Goal: Transaction & Acquisition: Purchase product/service

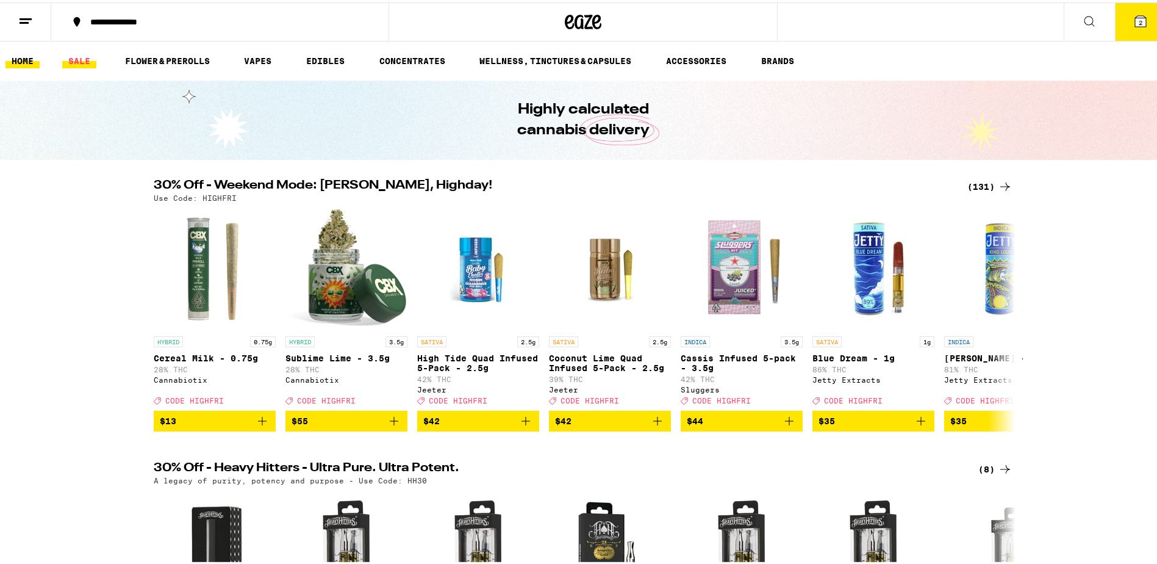
click at [79, 61] on link "SALE" at bounding box center [79, 58] width 34 height 15
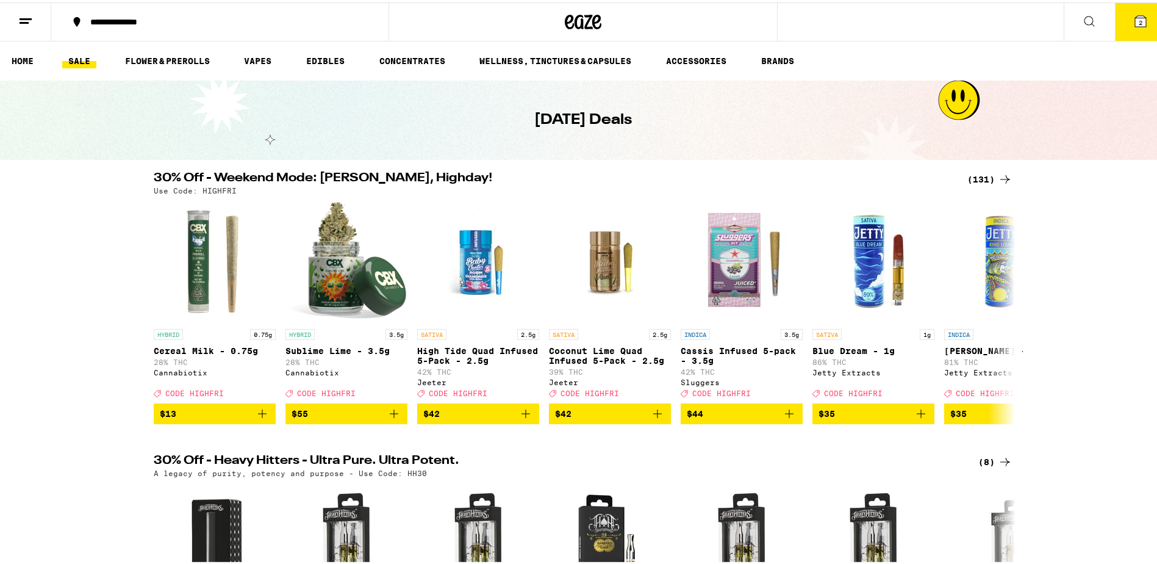
click at [980, 181] on div "(131)" at bounding box center [989, 177] width 45 height 15
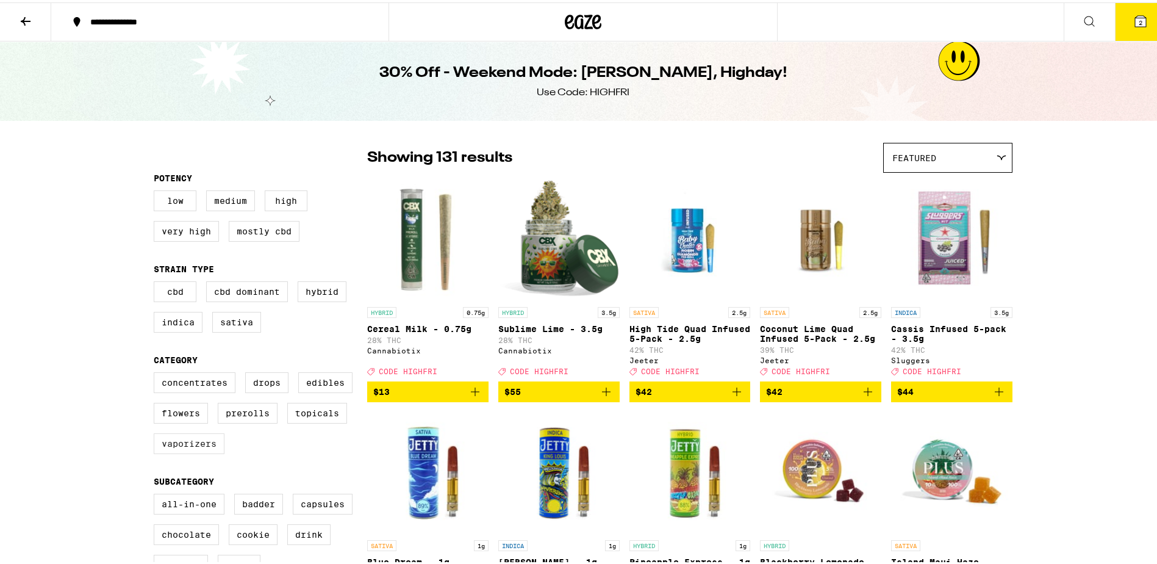
click at [195, 451] on label "Vaporizers" at bounding box center [189, 441] width 71 height 21
click at [157, 372] on input "Vaporizers" at bounding box center [156, 372] width 1 height 1
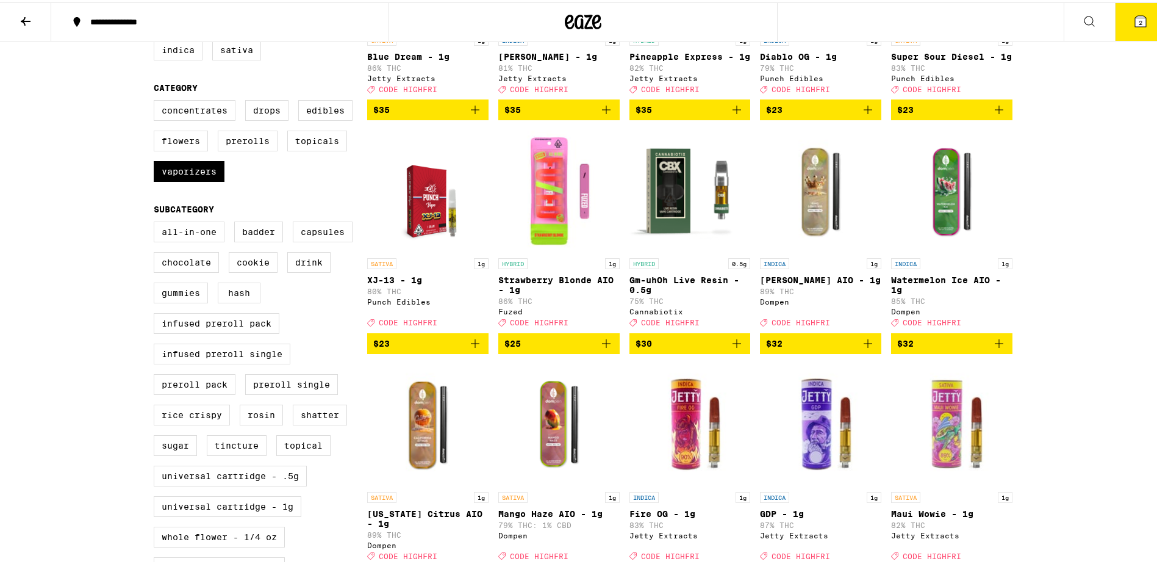
scroll to position [305, 0]
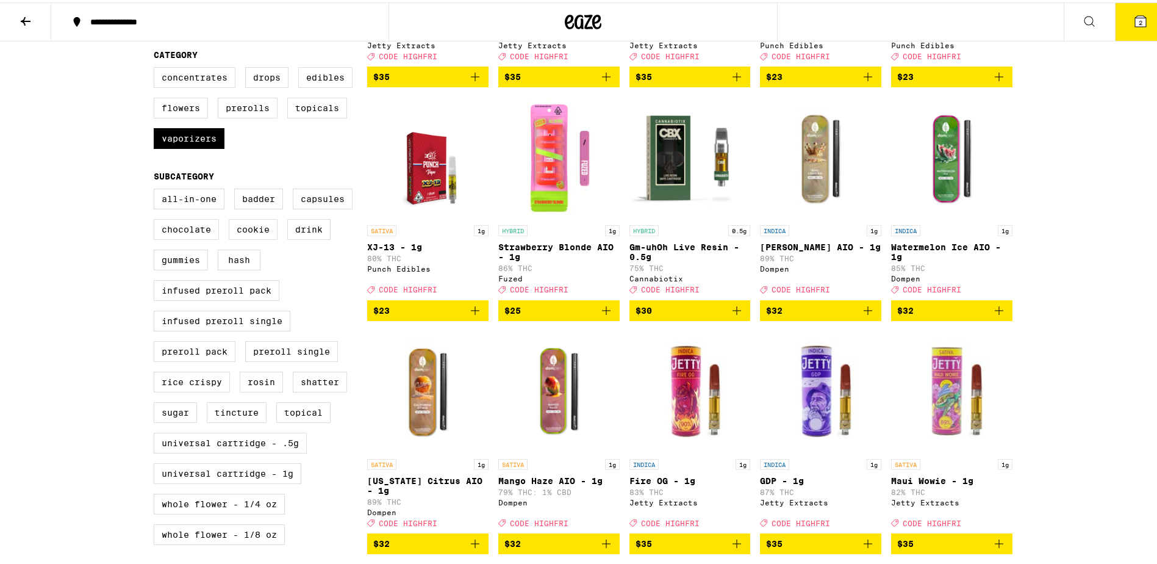
click at [555, 195] on img "Open page for Strawberry Blonde AIO - 1g from Fuzed" at bounding box center [558, 156] width 121 height 122
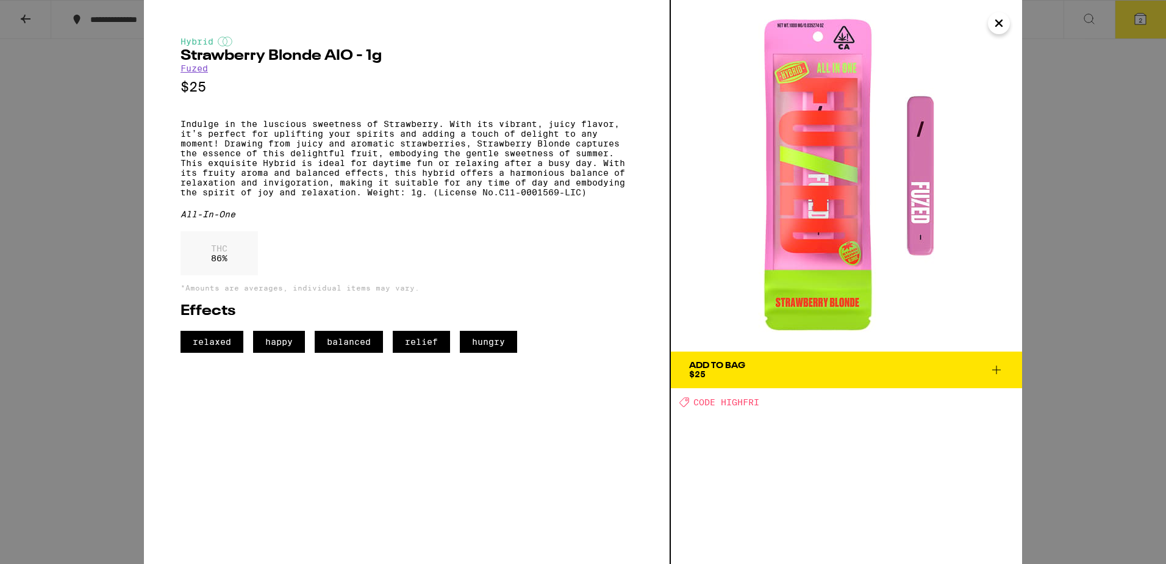
drag, startPoint x: 991, startPoint y: 27, endPoint x: 899, endPoint y: 185, distance: 183.1
click at [900, 185] on div "Hybrid Strawberry Blonde AIO - 1g Fuzed $25 Indulge in the luscious sweetness o…" at bounding box center [583, 282] width 878 height 564
drag, startPoint x: 456, startPoint y: 175, endPoint x: 343, endPoint y: 171, distance: 112.9
click at [343, 171] on p "Indulge in the luscious sweetness of Strawberry. With its vibrant, juicy flavor…" at bounding box center [407, 158] width 453 height 78
drag, startPoint x: 343, startPoint y: 171, endPoint x: 456, endPoint y: 214, distance: 120.1
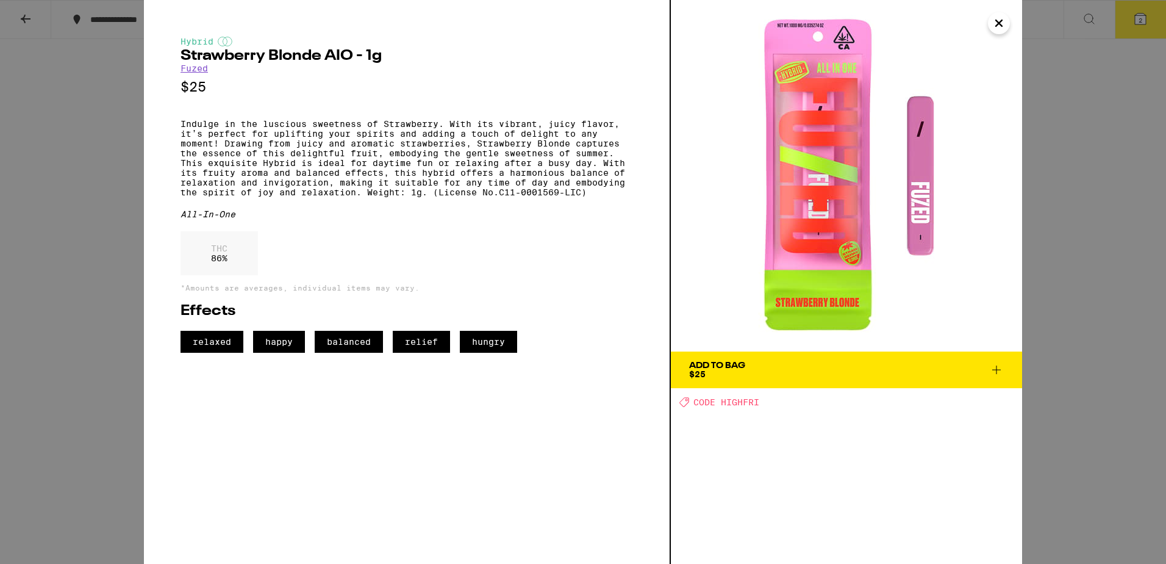
click at [456, 214] on div "Hybrid Strawberry Blonde AIO - 1g Fuzed $25 Indulge in the luscious sweetness o…" at bounding box center [407, 195] width 453 height 316
click at [997, 23] on icon "Close" at bounding box center [999, 23] width 15 height 18
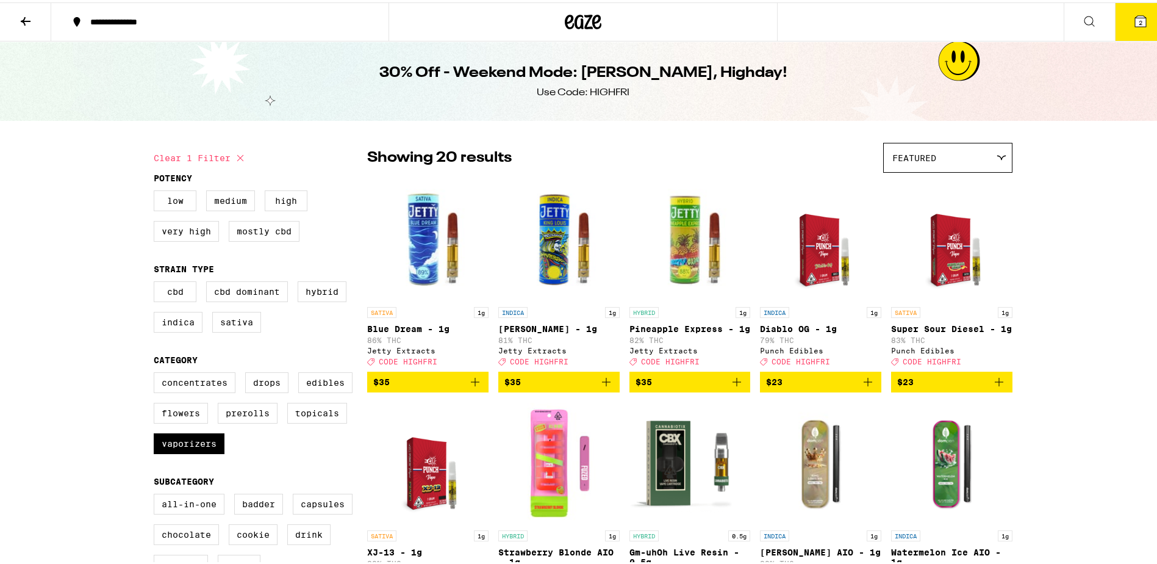
click at [237, 157] on icon at bounding box center [240, 156] width 6 height 6
checkbox input "false"
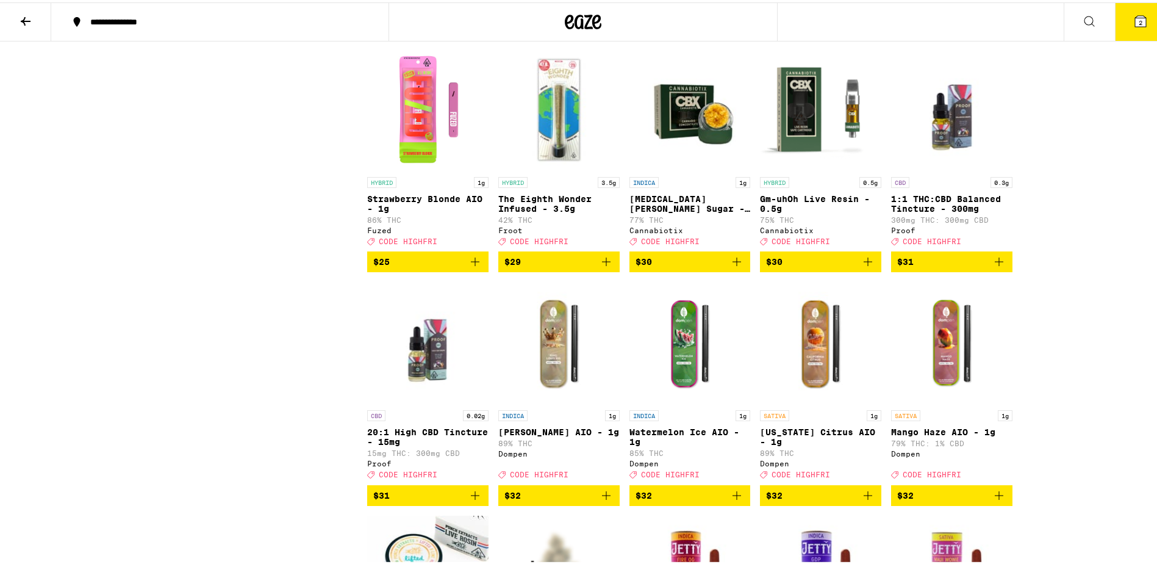
scroll to position [4514, 0]
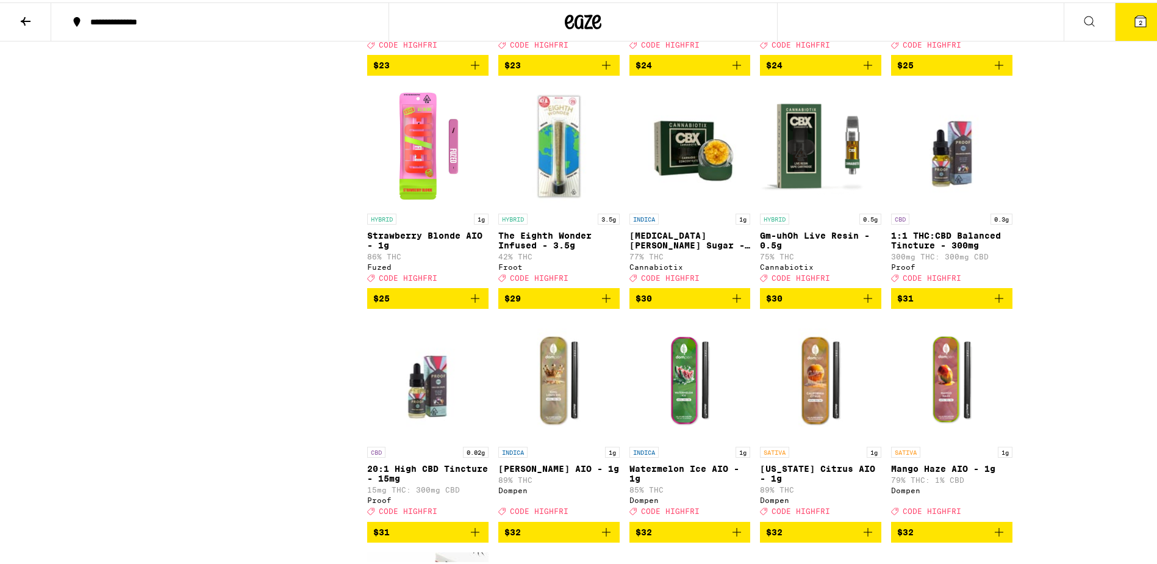
click at [422, 205] on img "Open page for Strawberry Blonde AIO - 1g from Fuzed" at bounding box center [427, 144] width 121 height 122
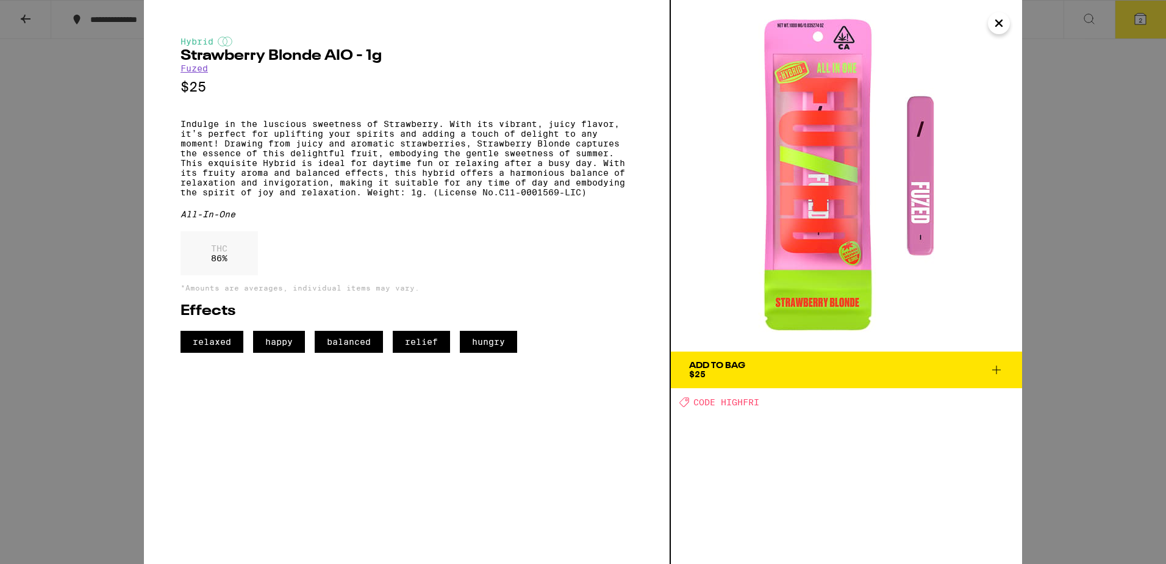
click at [194, 68] on link "Fuzed" at bounding box center [194, 68] width 27 height 10
click at [736, 361] on div "Add To Bag" at bounding box center [717, 365] width 56 height 9
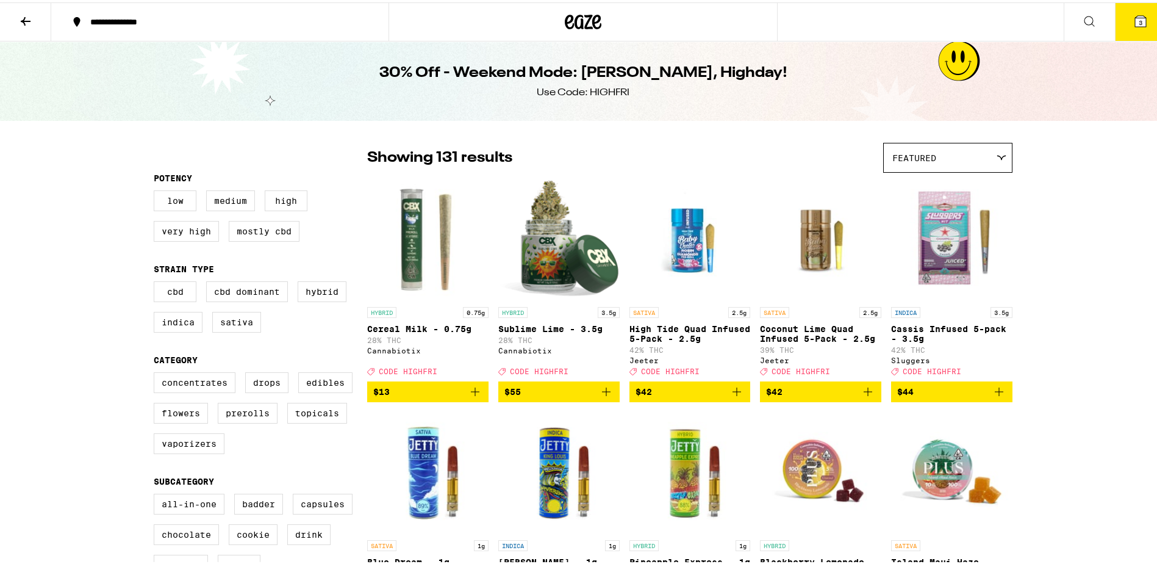
click at [909, 154] on span "Featured" at bounding box center [914, 156] width 44 height 10
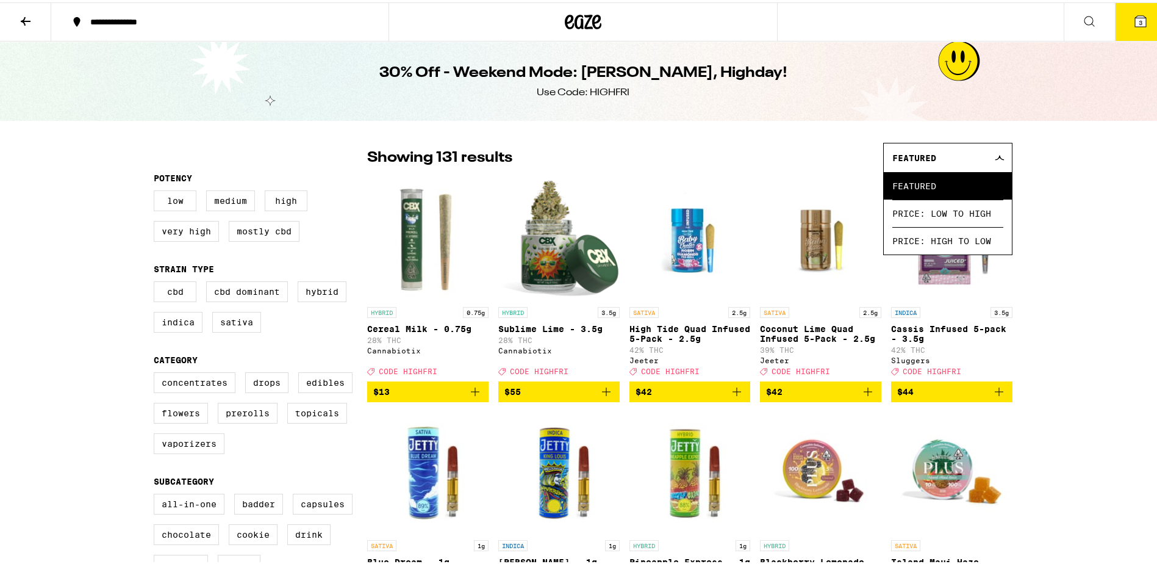
click at [676, 117] on div "30% Off - Weekend Mode: [PERSON_NAME], Highday! Use Code: HIGHFRI" at bounding box center [583, 78] width 468 height 79
drag, startPoint x: 515, startPoint y: 70, endPoint x: 506, endPoint y: 76, distance: 10.7
click at [514, 71] on h1 "30% Off - Weekend Mode: [PERSON_NAME], Highday!" at bounding box center [583, 70] width 408 height 21
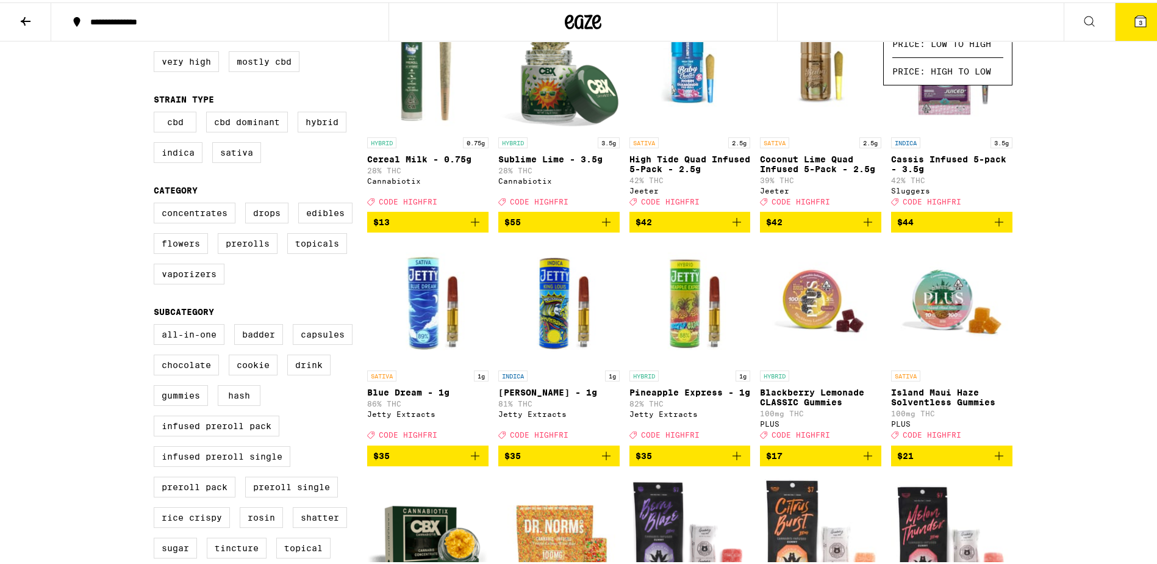
scroll to position [183, 0]
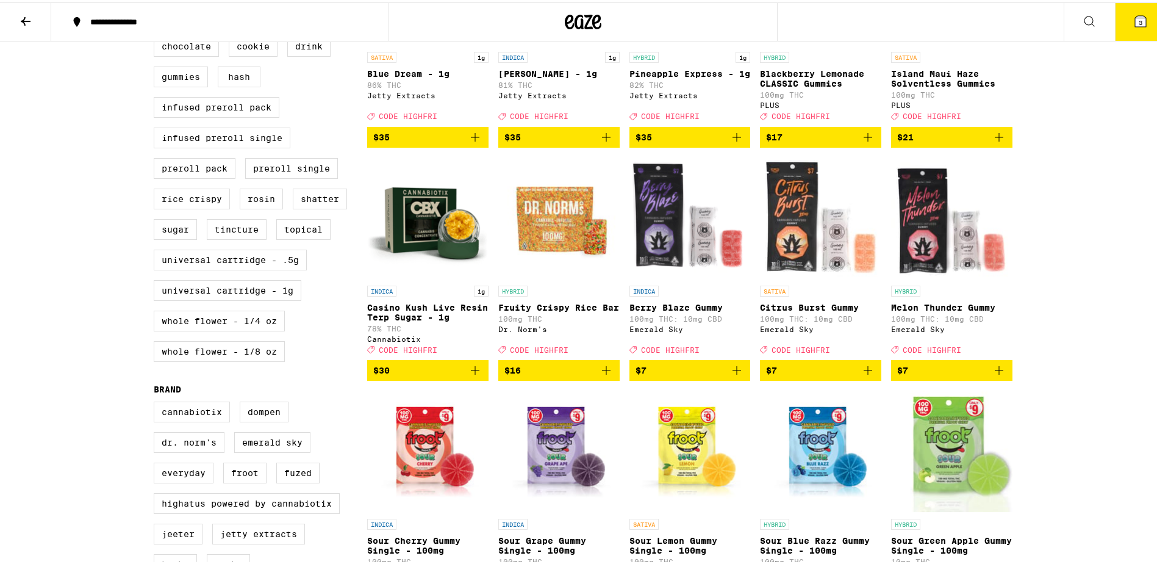
scroll to position [0, 0]
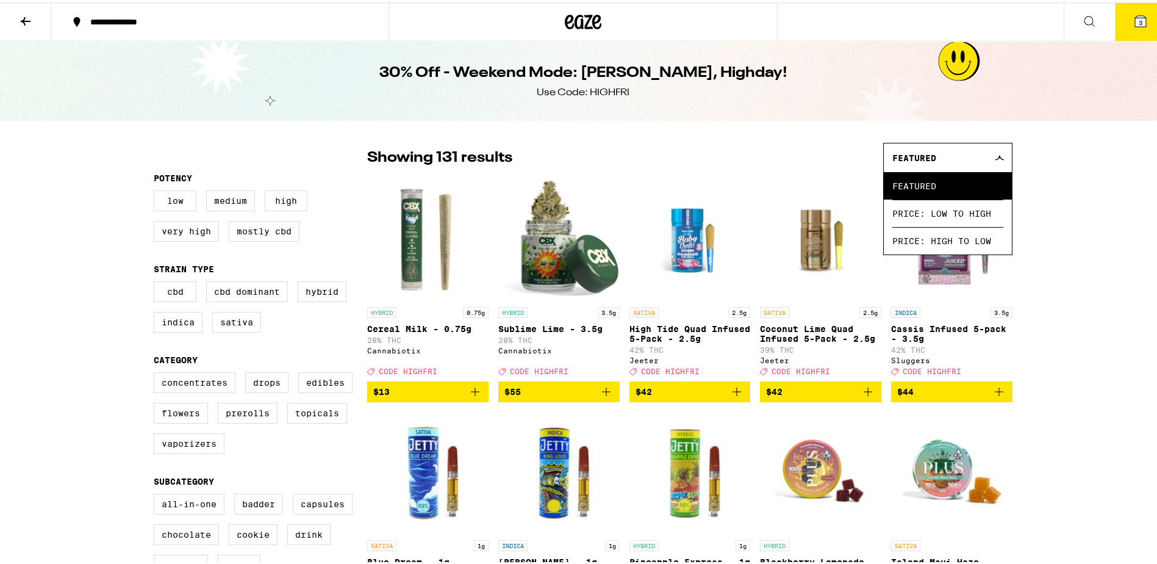
click at [34, 24] on button at bounding box center [25, 20] width 51 height 38
click at [28, 18] on icon at bounding box center [26, 19] width 10 height 9
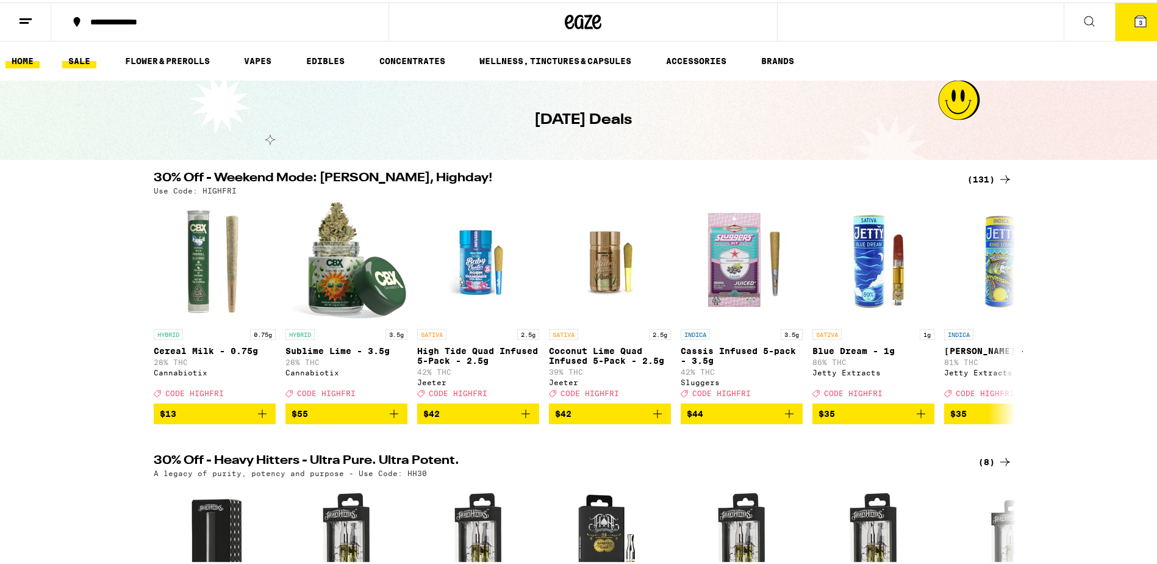
click at [15, 52] on link "HOME" at bounding box center [22, 58] width 34 height 15
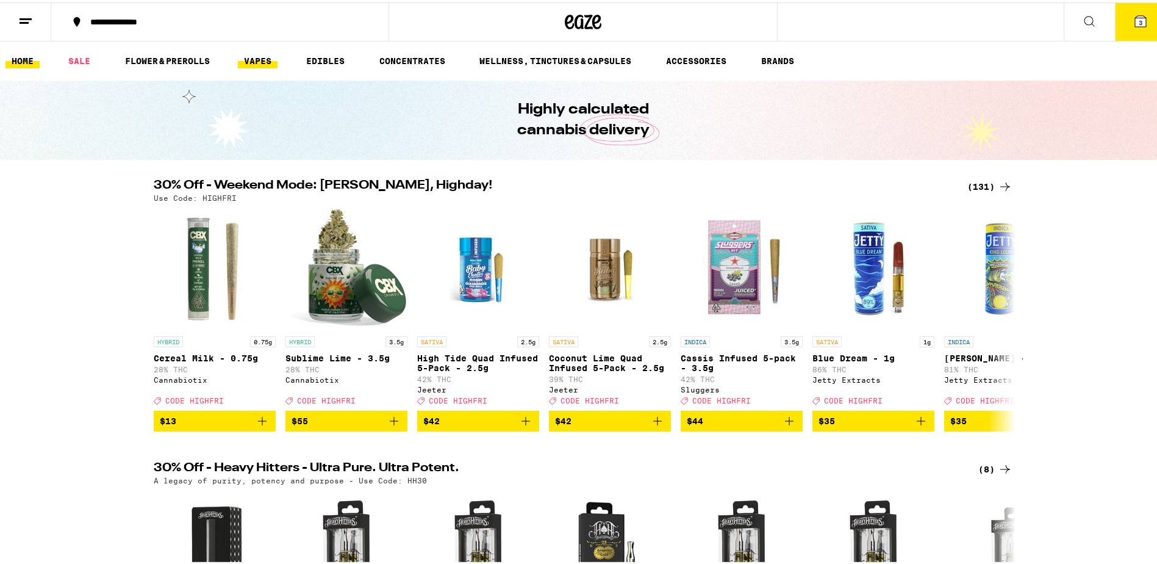
click at [251, 61] on link "VAPES" at bounding box center [258, 58] width 40 height 15
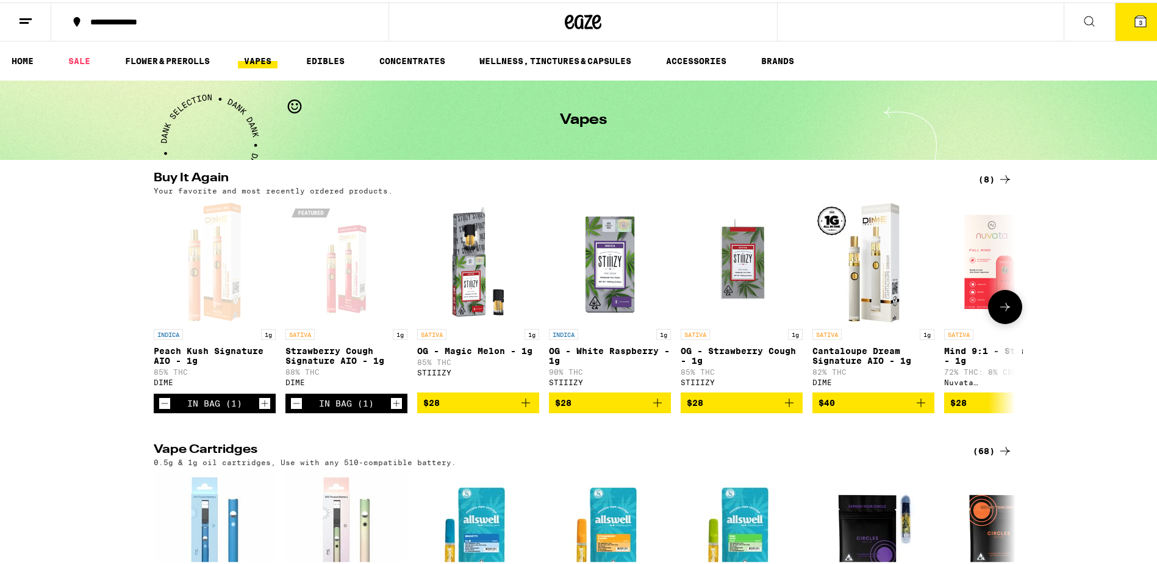
click at [291, 406] on icon "Decrement" at bounding box center [296, 400] width 11 height 15
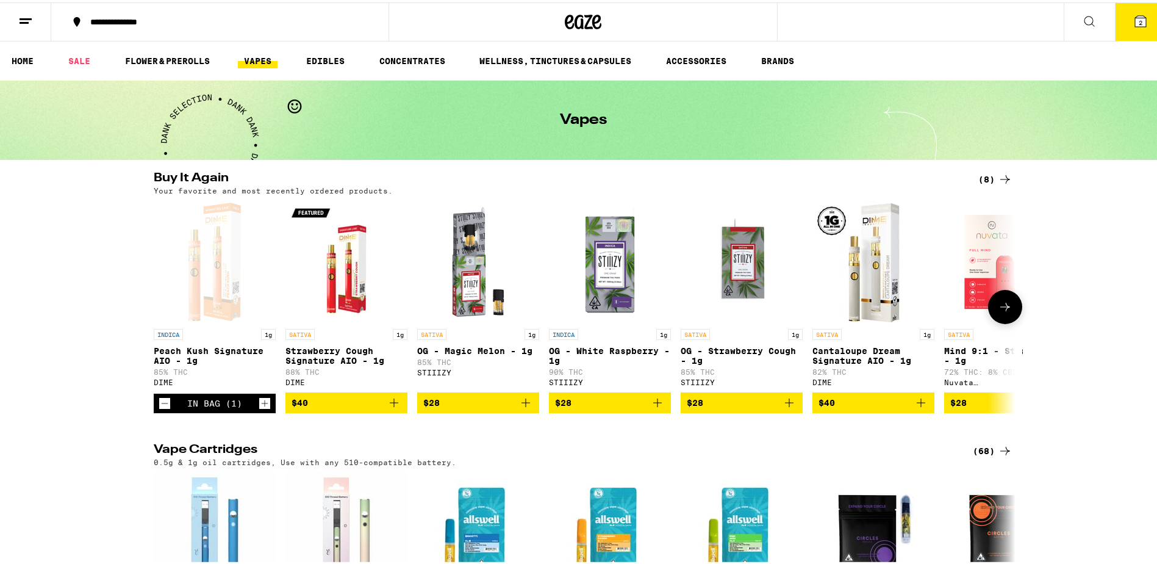
click at [159, 406] on icon "Decrement" at bounding box center [164, 400] width 11 height 15
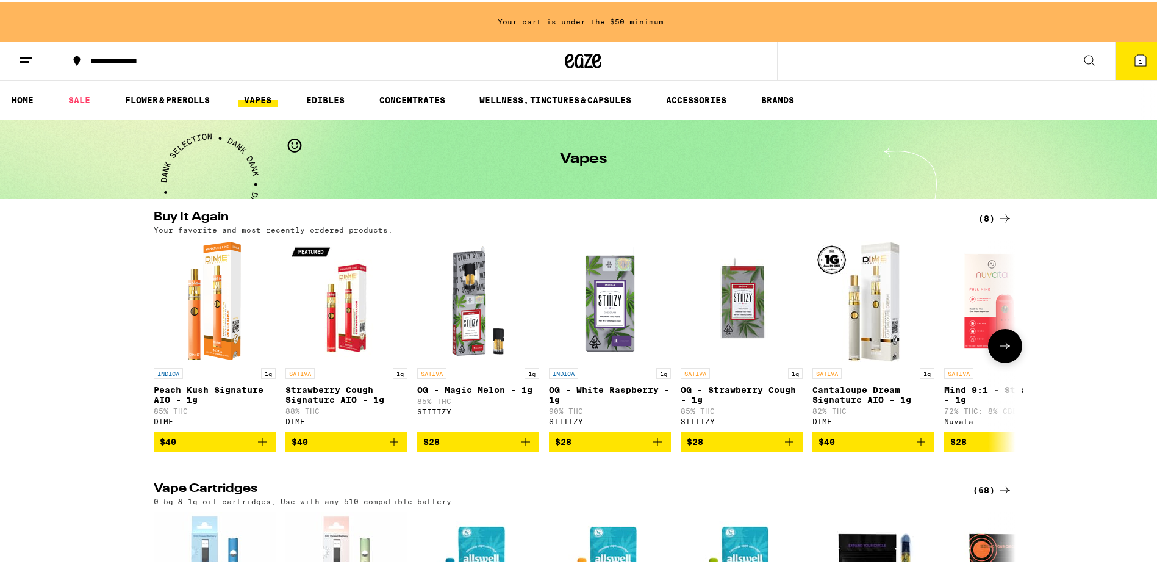
click at [1002, 351] on icon at bounding box center [1005, 343] width 15 height 15
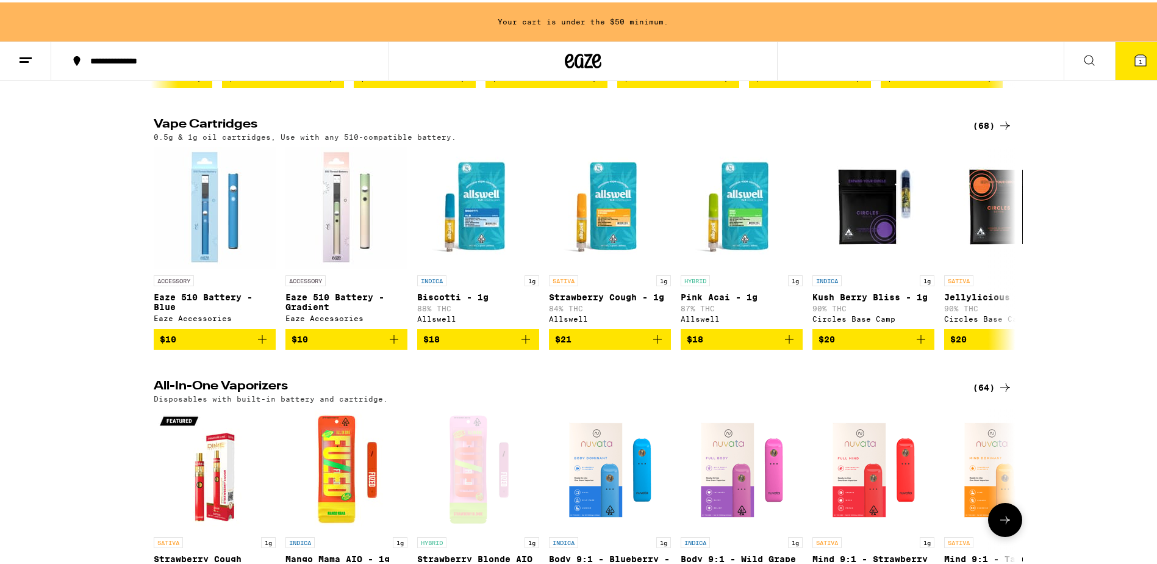
scroll to position [488, 0]
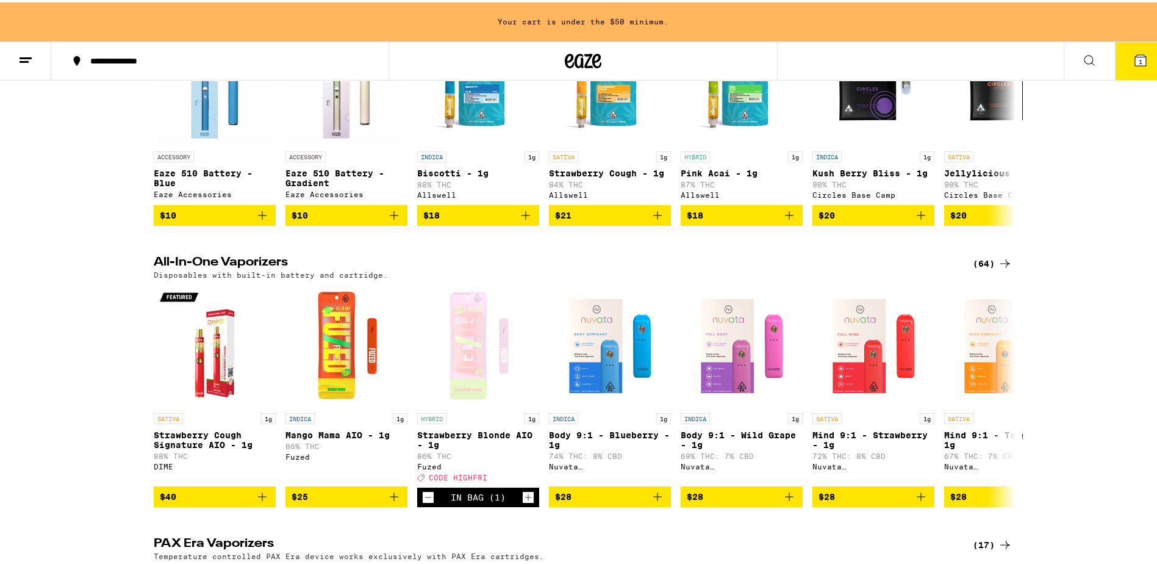
click at [974, 268] on div "(64)" at bounding box center [993, 261] width 40 height 15
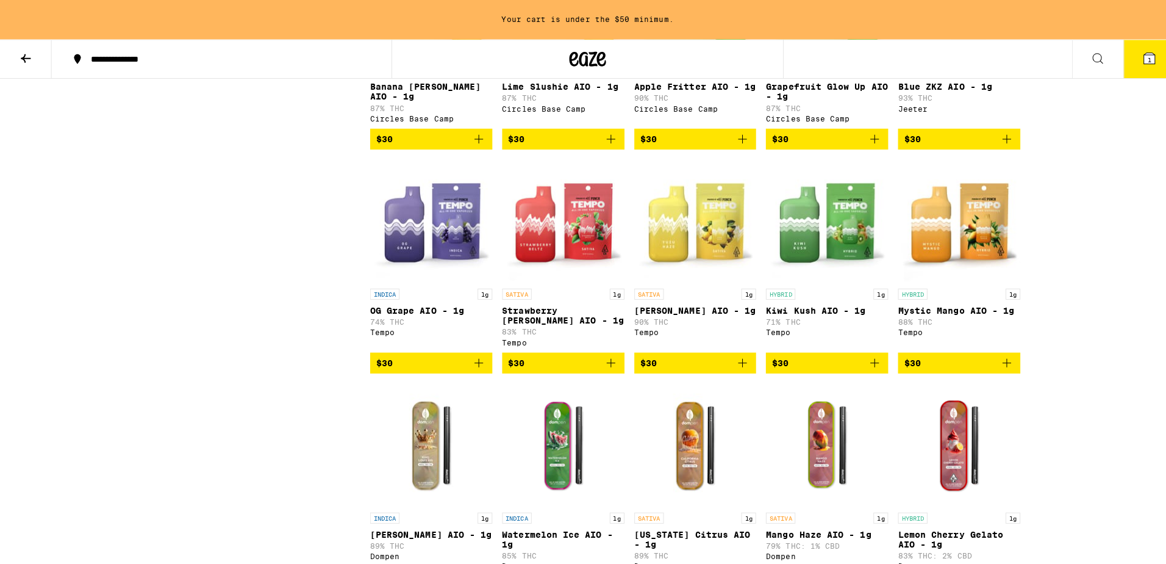
scroll to position [1403, 0]
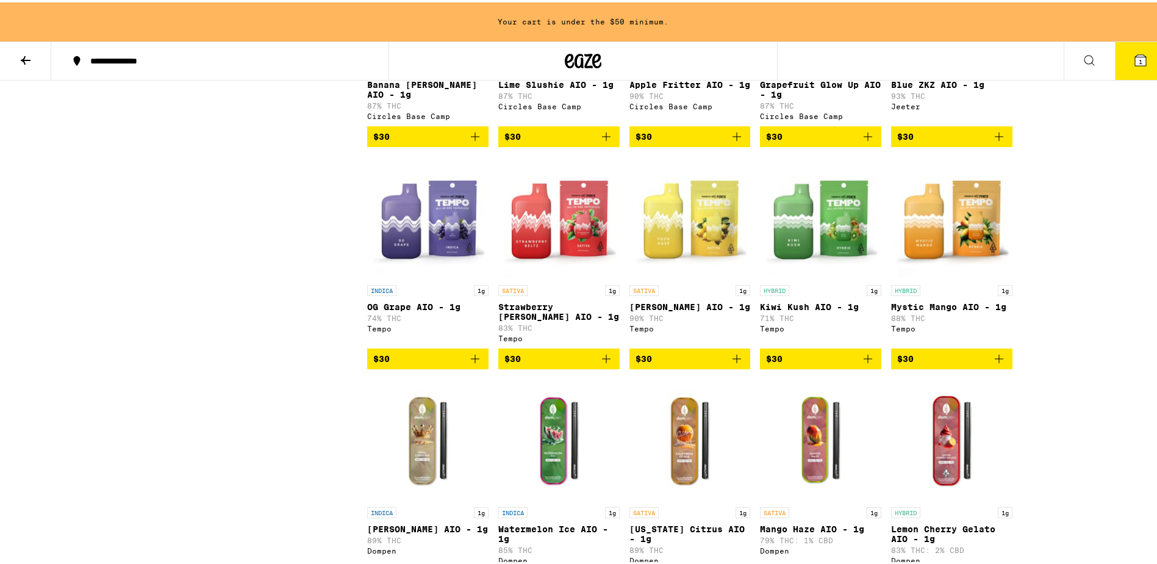
click at [689, 257] on img "Open page for Yuzu Haze AIO - 1g from Tempo" at bounding box center [690, 215] width 121 height 122
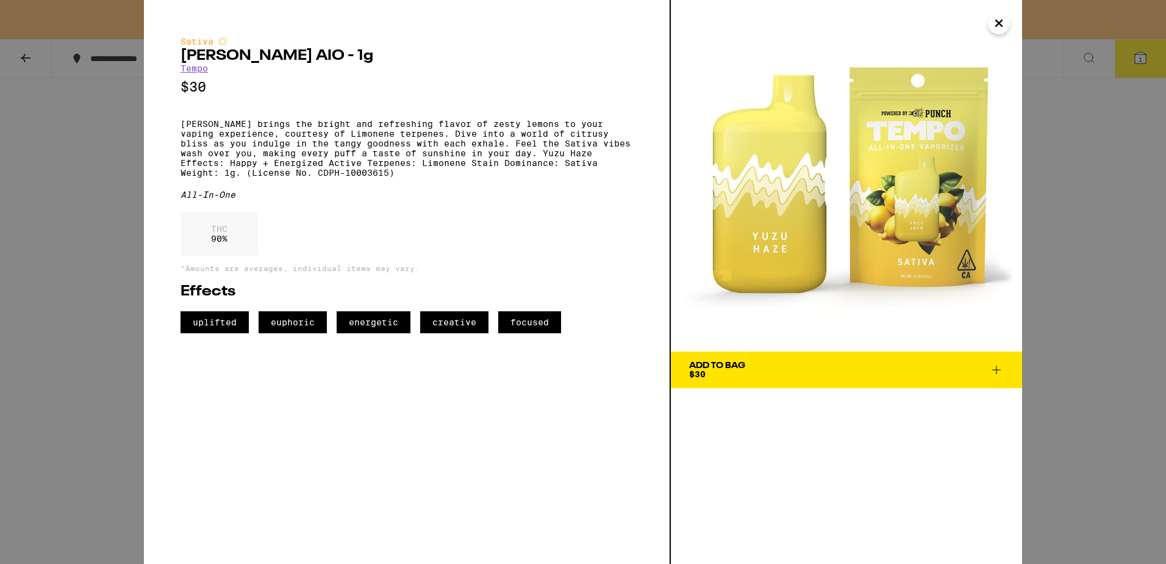
click at [989, 368] on span "Add To Bag $30" at bounding box center [846, 369] width 315 height 17
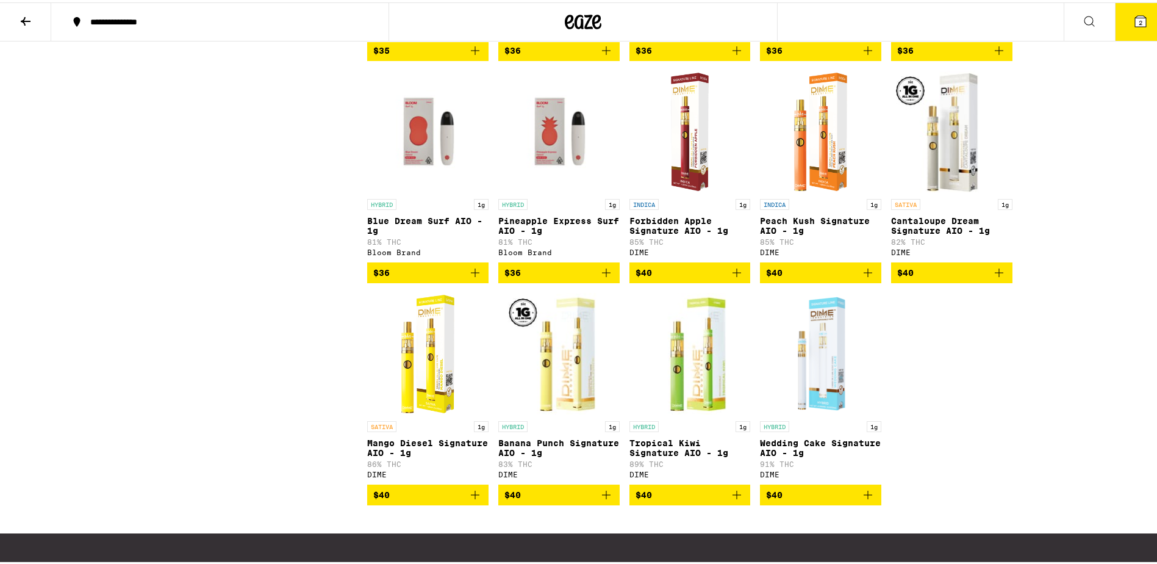
scroll to position [2623, 0]
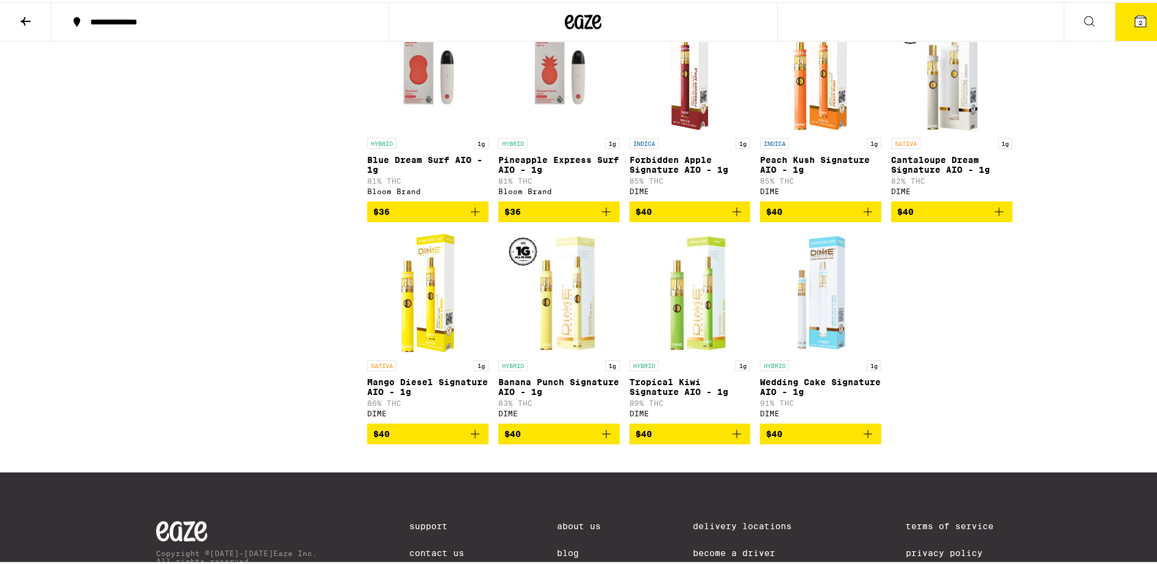
click at [730, 217] on icon "Add to bag" at bounding box center [737, 209] width 15 height 15
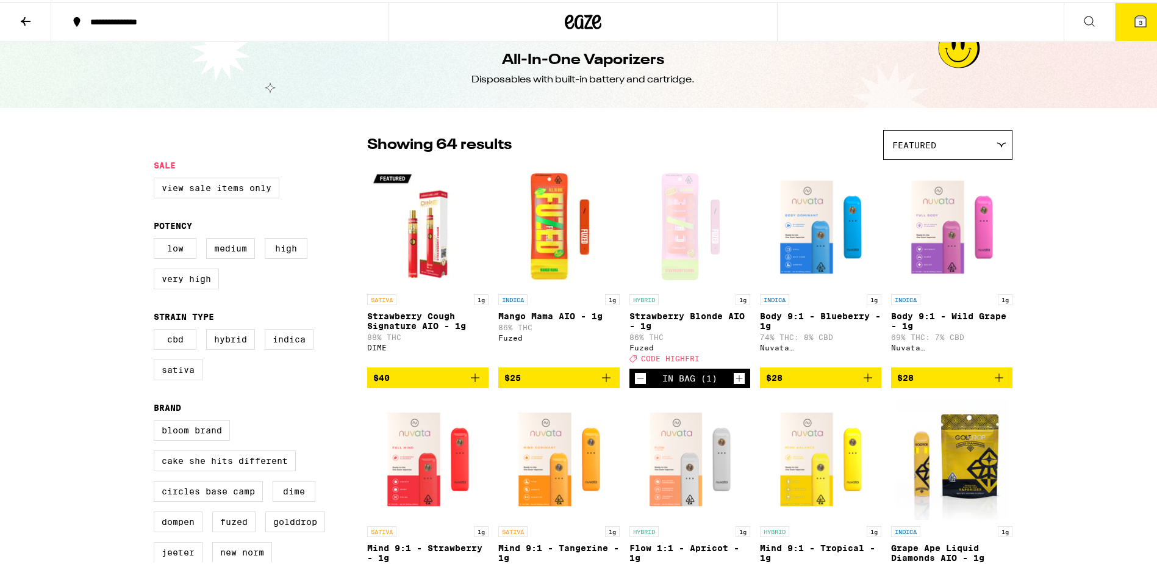
scroll to position [0, 0]
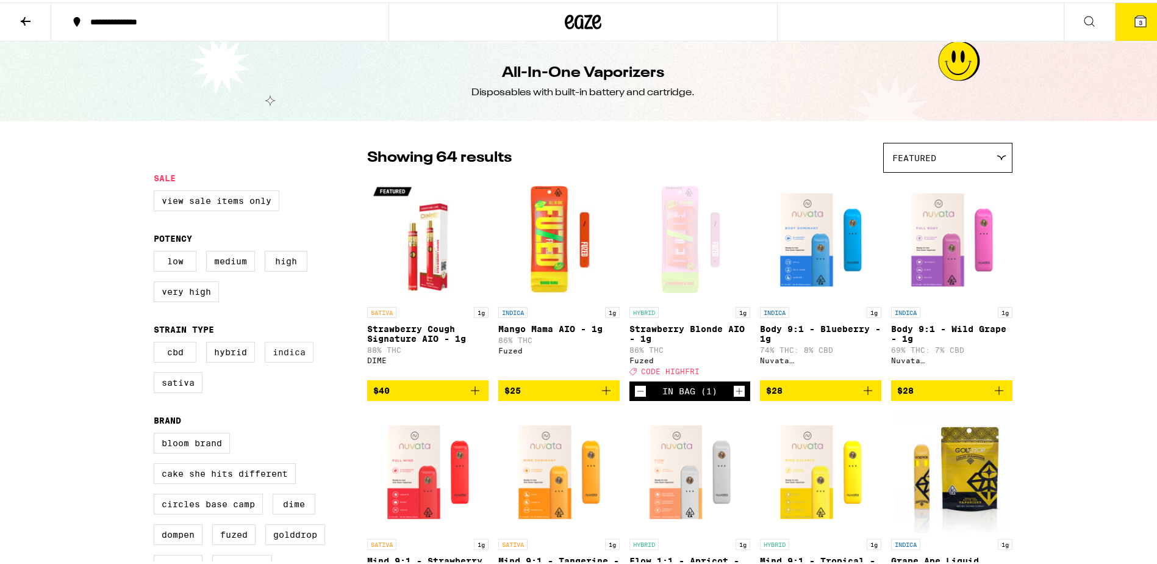
click at [281, 357] on label "Indica" at bounding box center [289, 349] width 49 height 21
click at [157, 342] on input "Indica" at bounding box center [156, 341] width 1 height 1
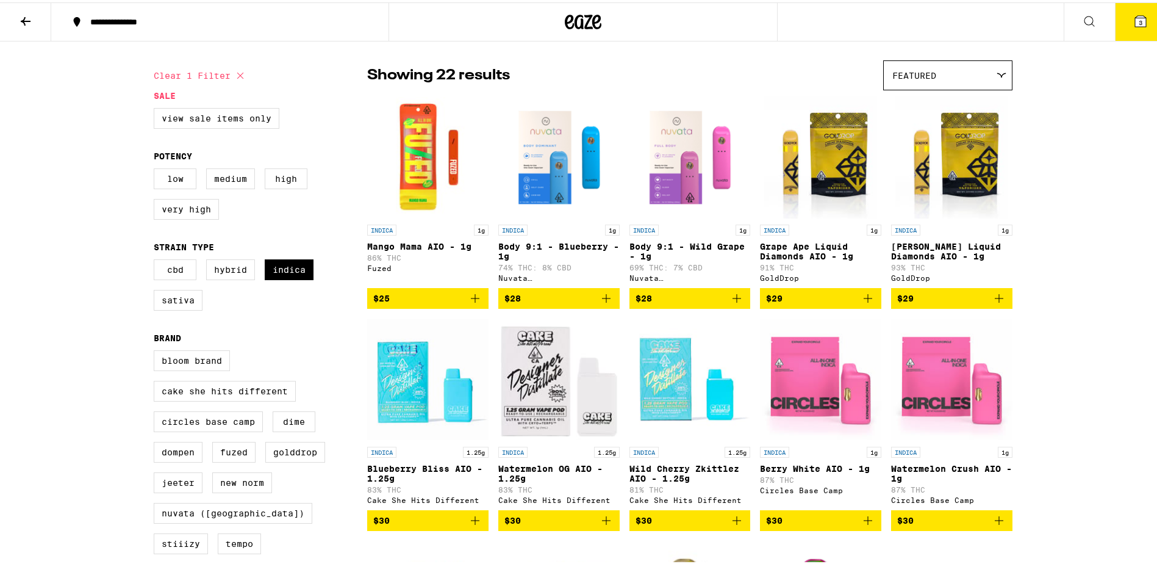
scroll to position [61, 0]
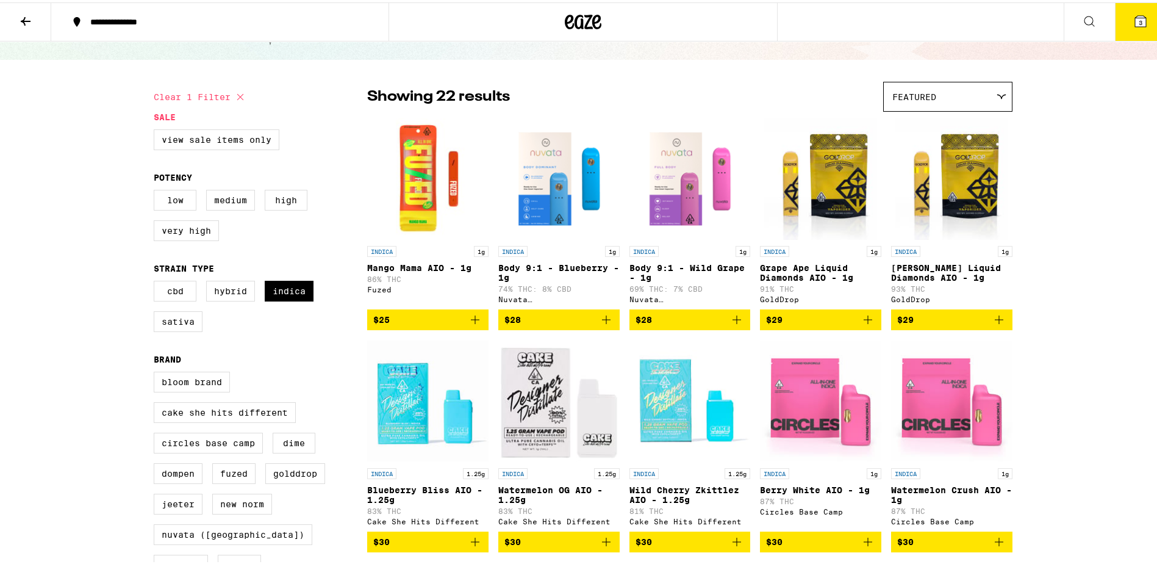
click at [471, 321] on icon "Add to bag" at bounding box center [475, 317] width 9 height 9
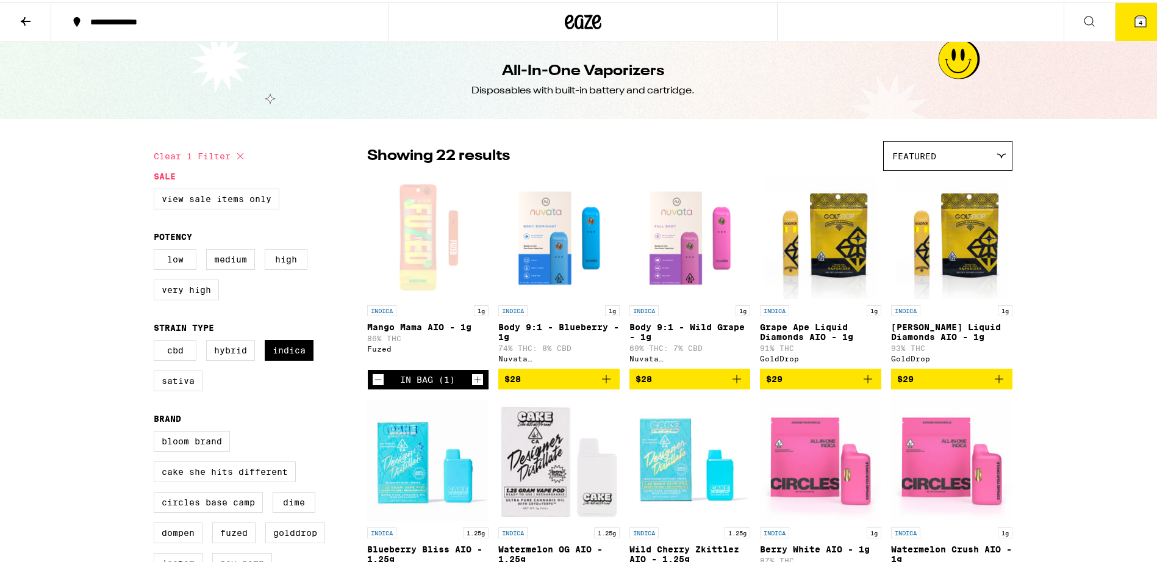
scroll to position [0, 0]
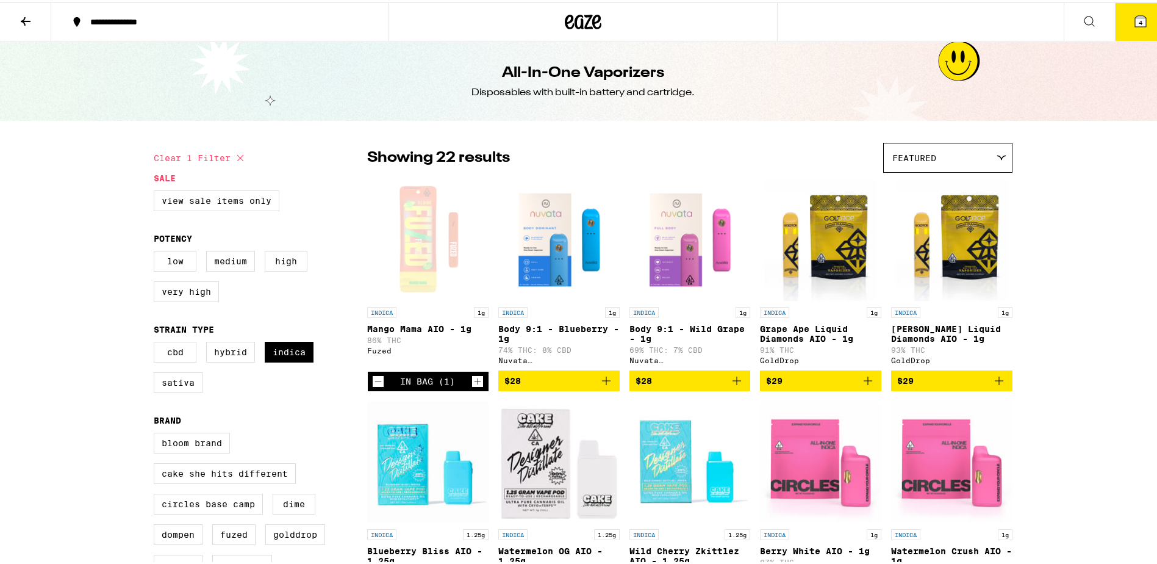
click at [1139, 22] on span "4" at bounding box center [1141, 19] width 4 height 7
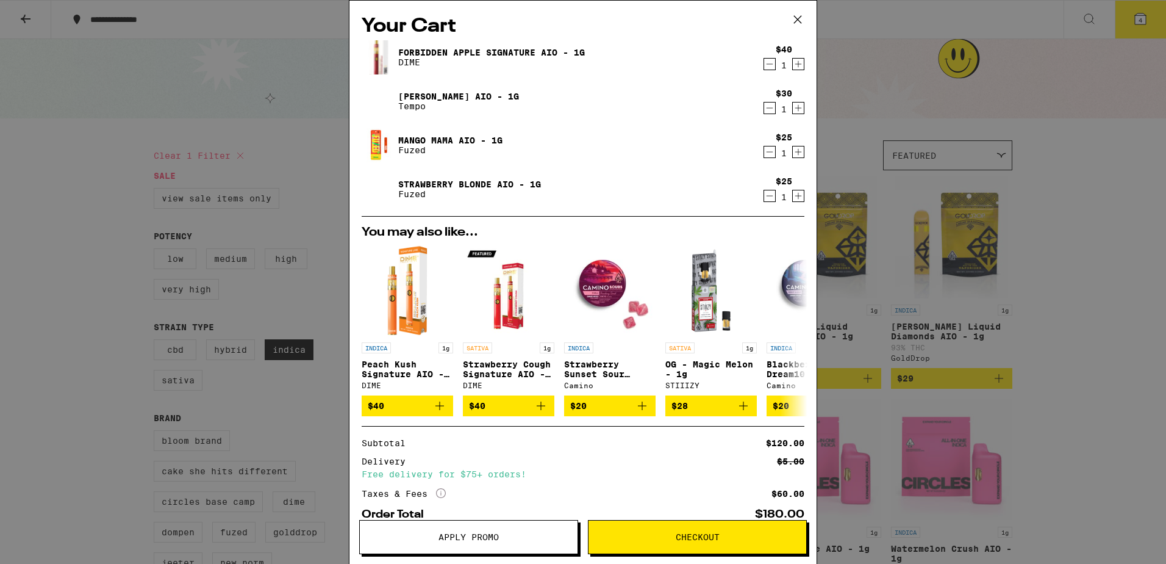
click at [764, 62] on icon "Decrement" at bounding box center [769, 64] width 11 height 15
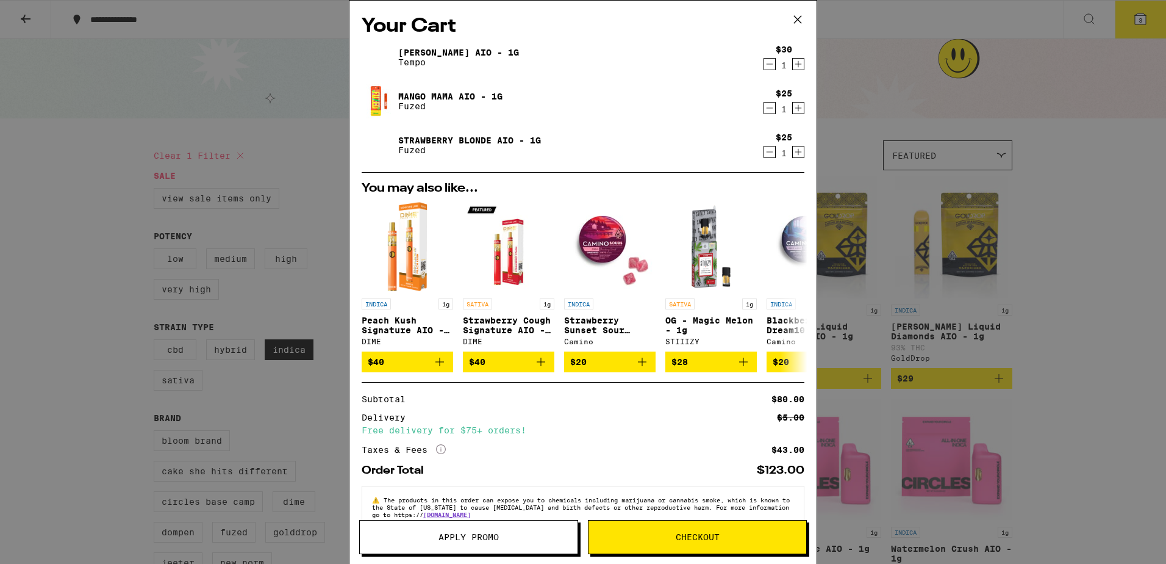
click at [799, 19] on icon at bounding box center [797, 19] width 7 height 7
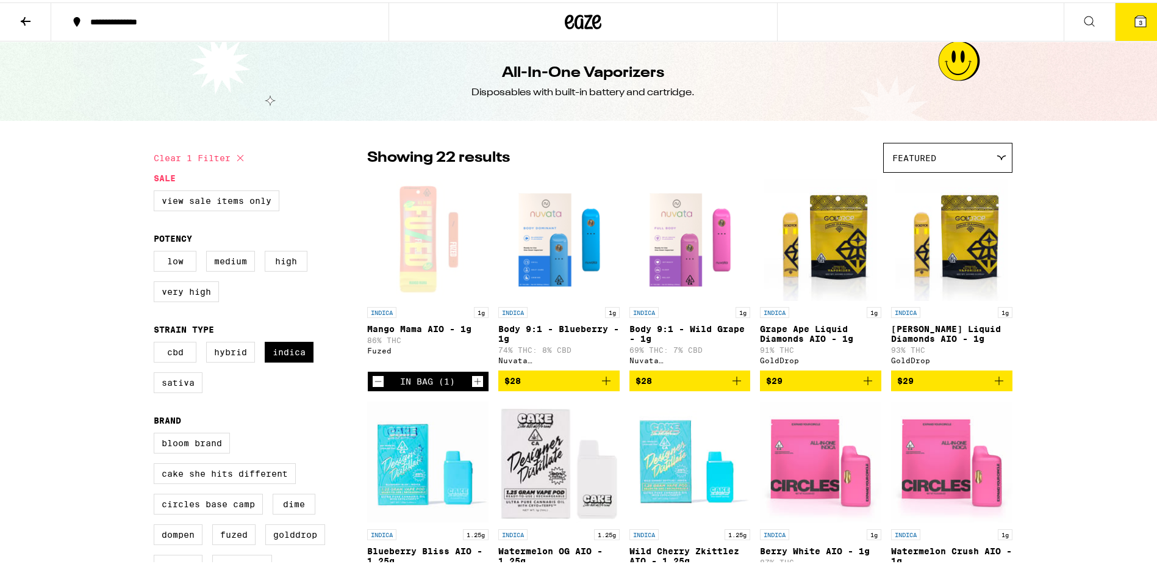
click at [240, 156] on icon at bounding box center [240, 155] width 15 height 15
checkbox input "false"
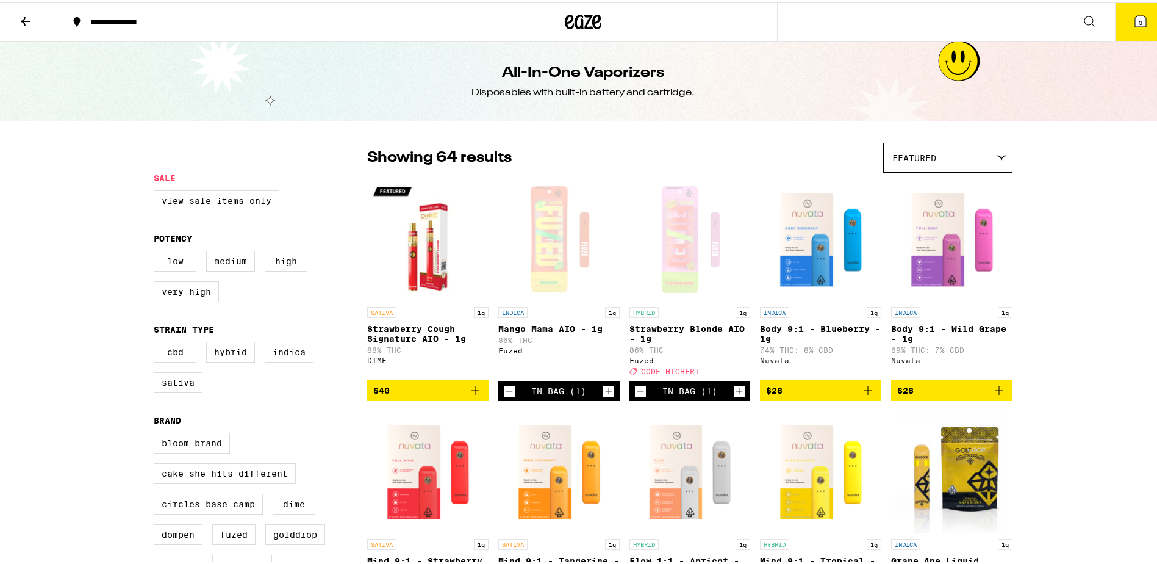
click at [28, 20] on icon at bounding box center [25, 19] width 15 height 15
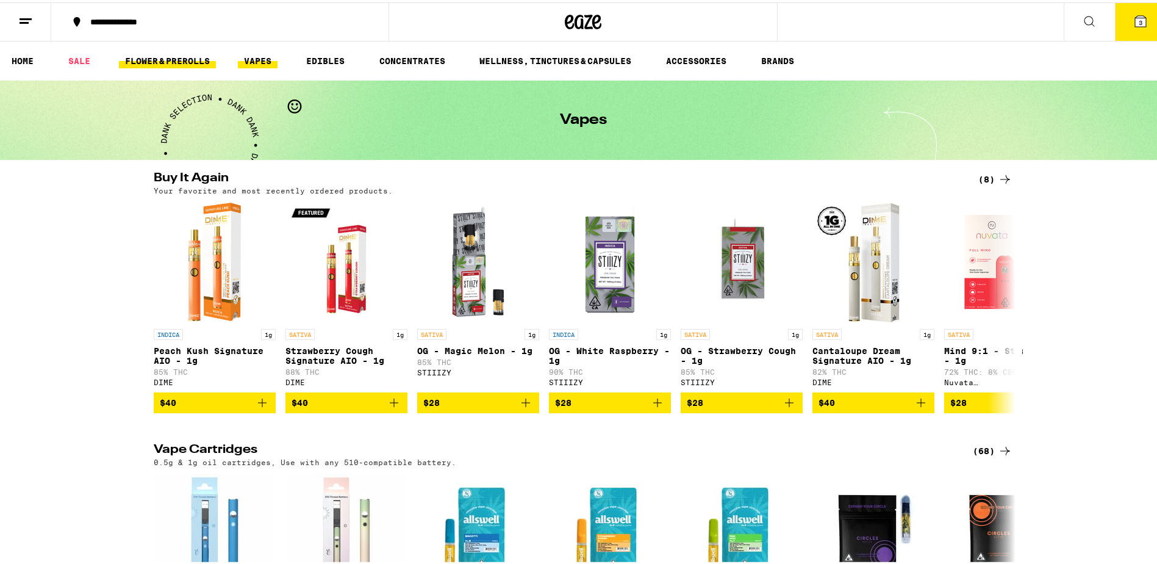
click at [179, 58] on link "FLOWER & PREROLLS" at bounding box center [167, 58] width 97 height 15
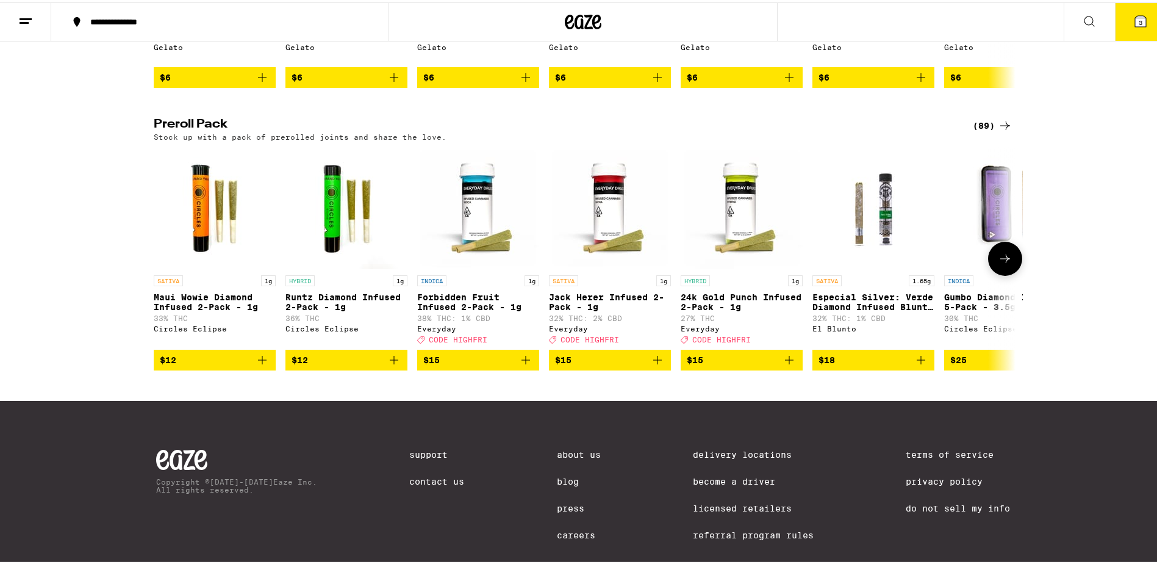
scroll to position [814, 0]
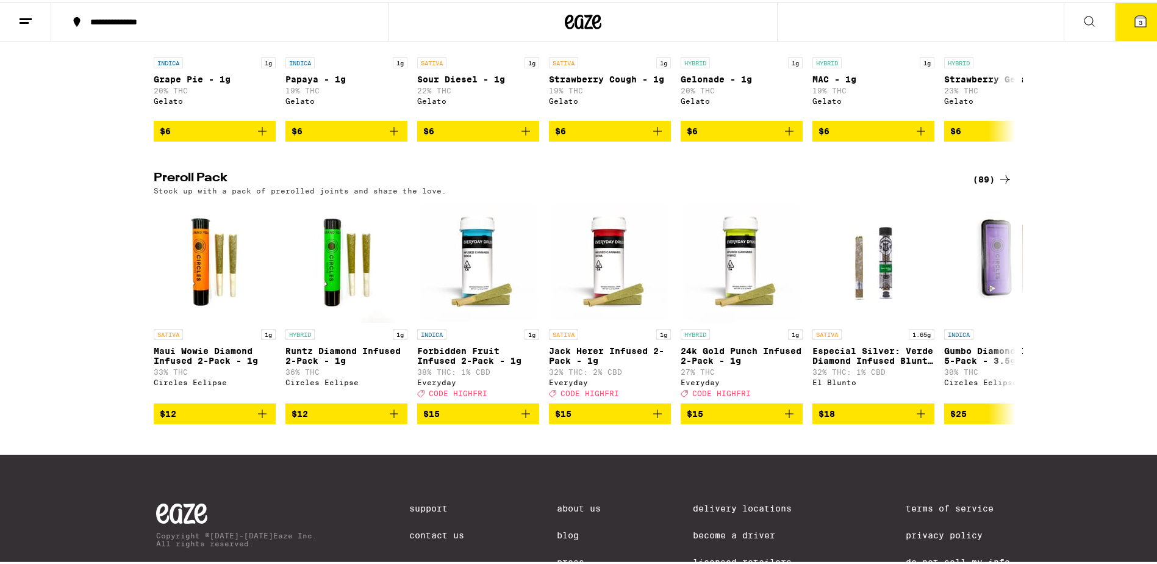
click at [998, 184] on icon at bounding box center [1005, 177] width 15 height 15
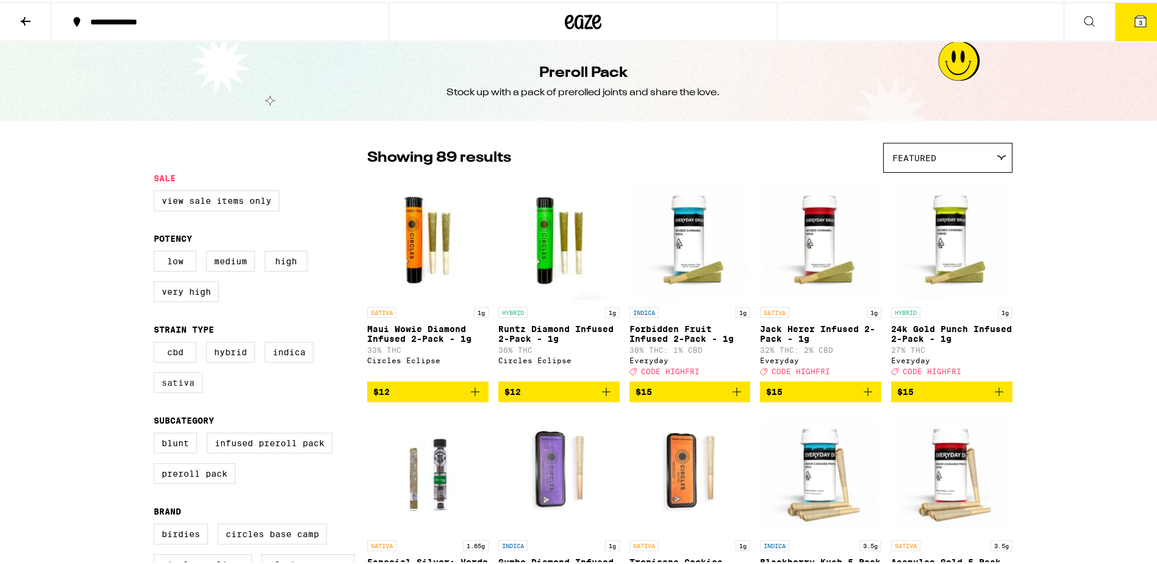
click at [182, 389] on label "Sativa" at bounding box center [178, 380] width 49 height 21
click at [157, 342] on input "Sativa" at bounding box center [156, 341] width 1 height 1
checkbox input "true"
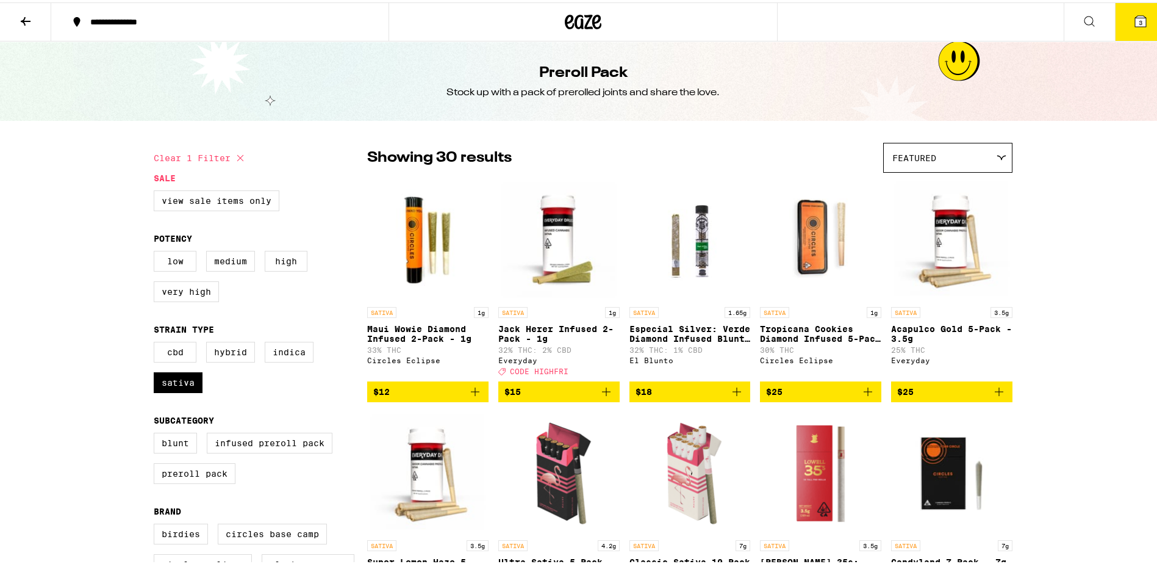
click at [24, 17] on icon at bounding box center [25, 19] width 15 height 15
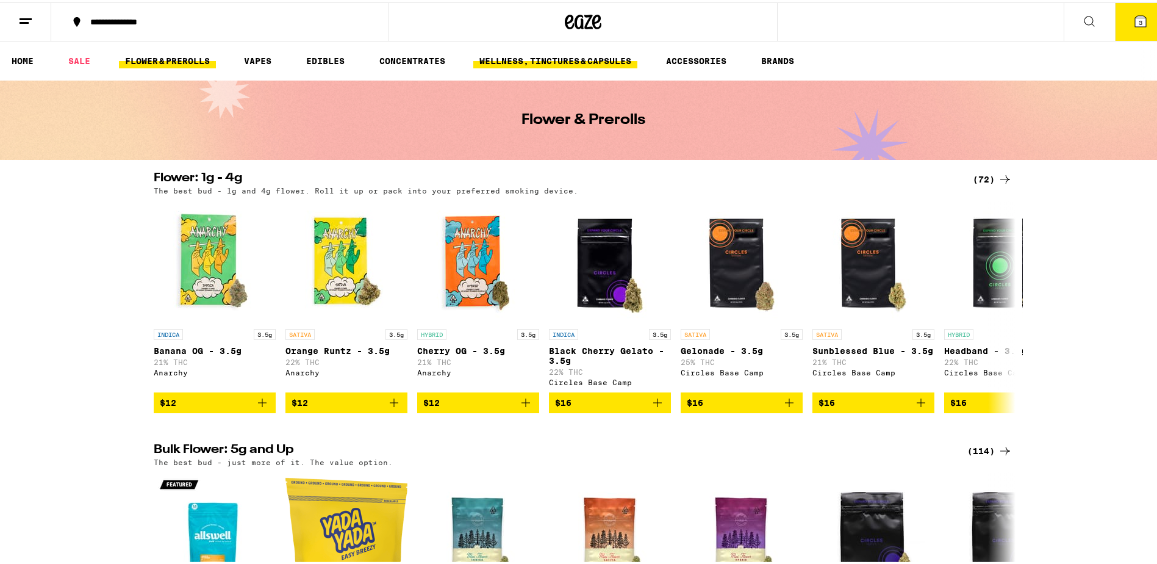
click at [602, 60] on link "WELLNESS, TINCTURES & CAPSULES" at bounding box center [555, 58] width 164 height 15
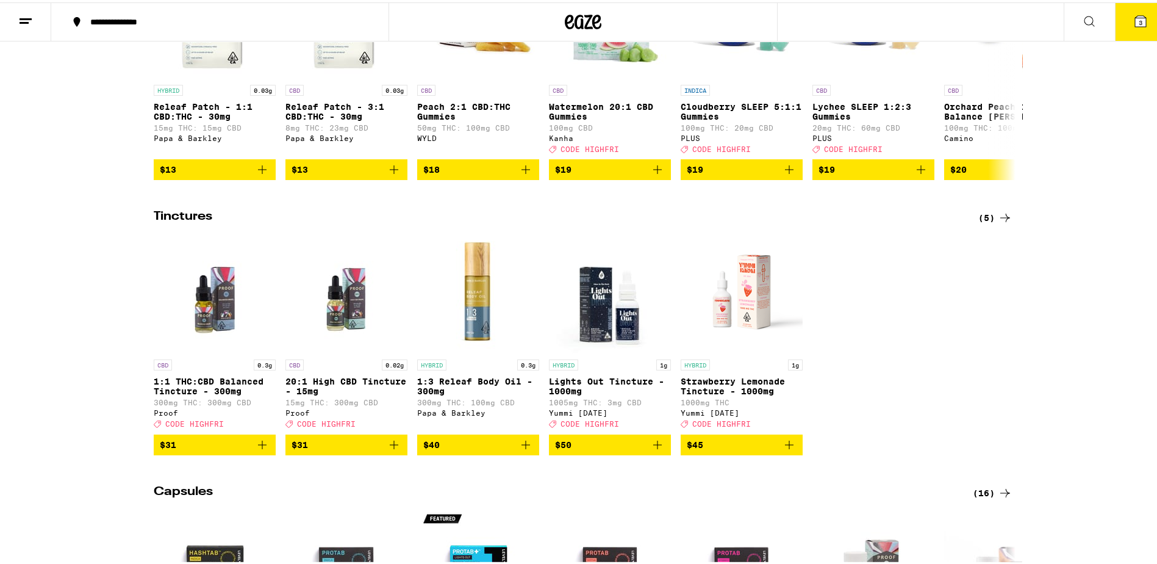
scroll to position [61, 0]
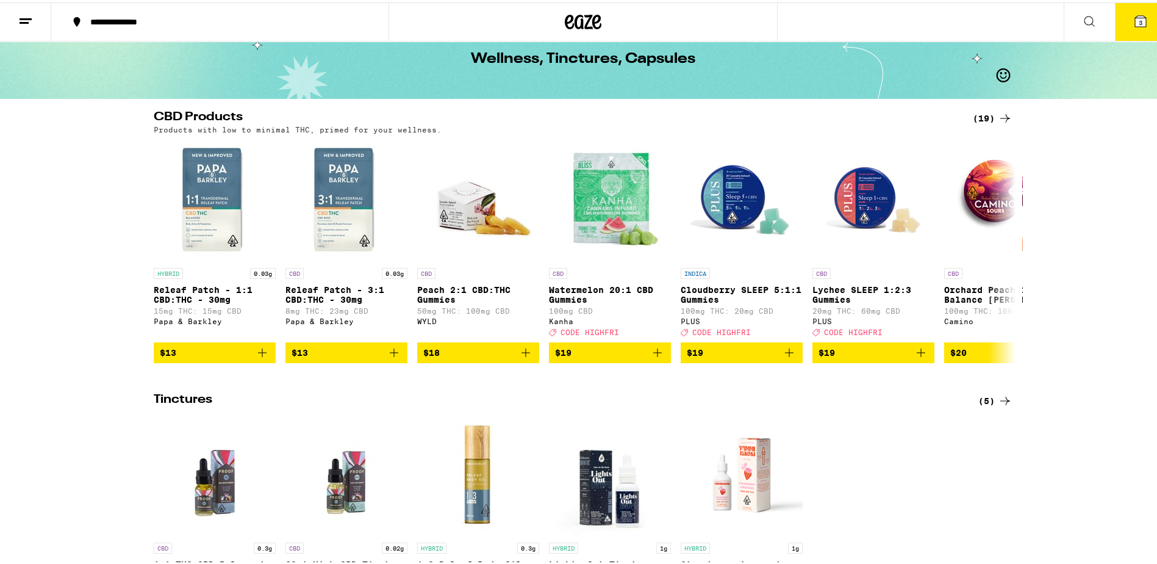
click at [25, 18] on icon at bounding box center [25, 19] width 15 height 15
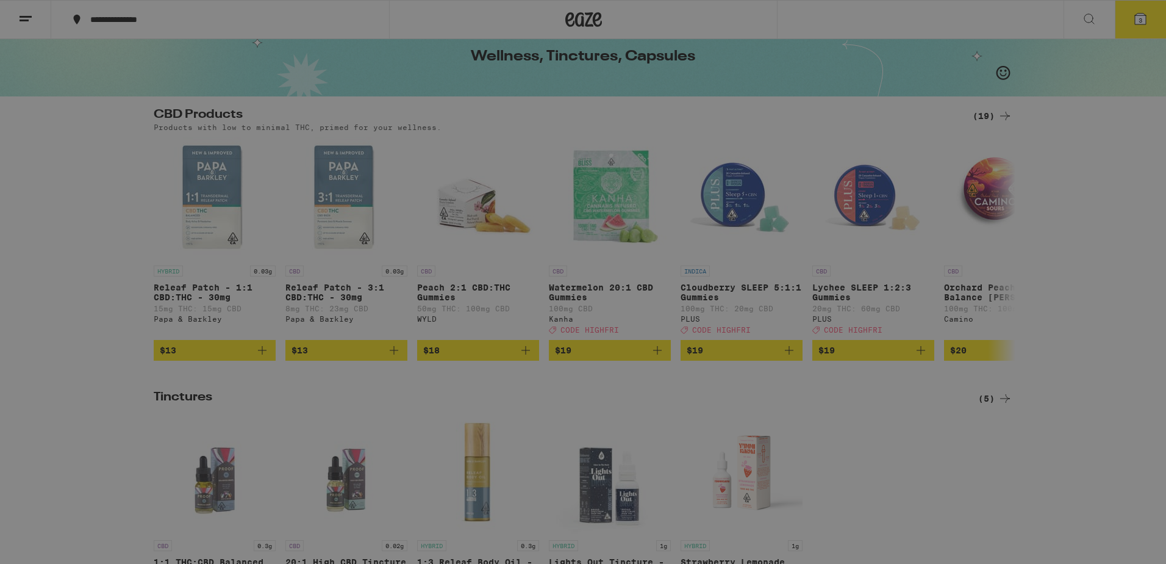
click at [101, 187] on div "Edibles" at bounding box center [91, 188] width 59 height 15
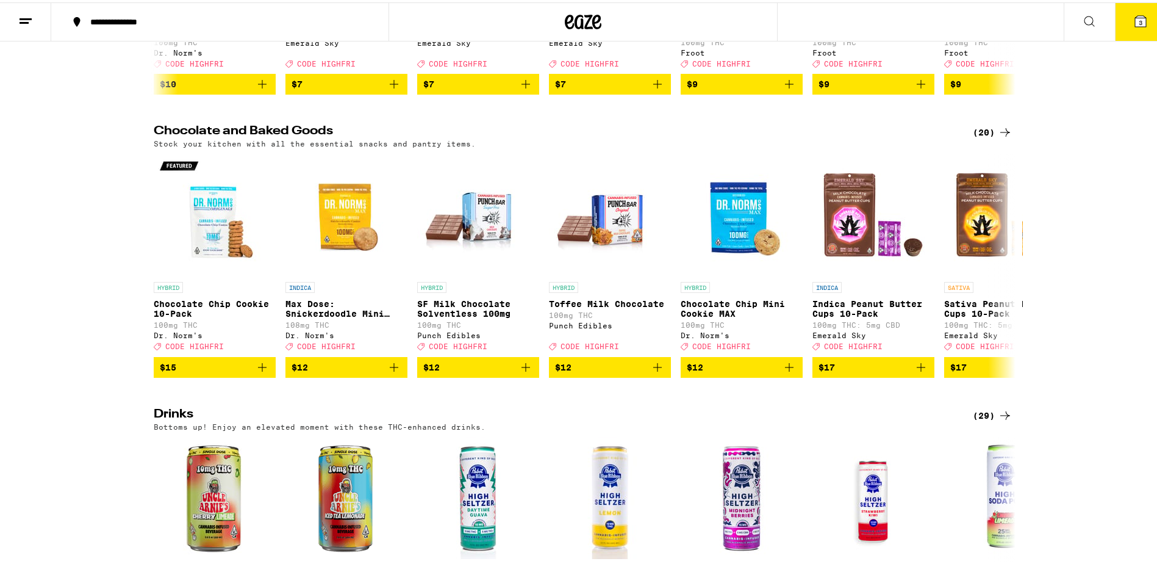
scroll to position [669, 0]
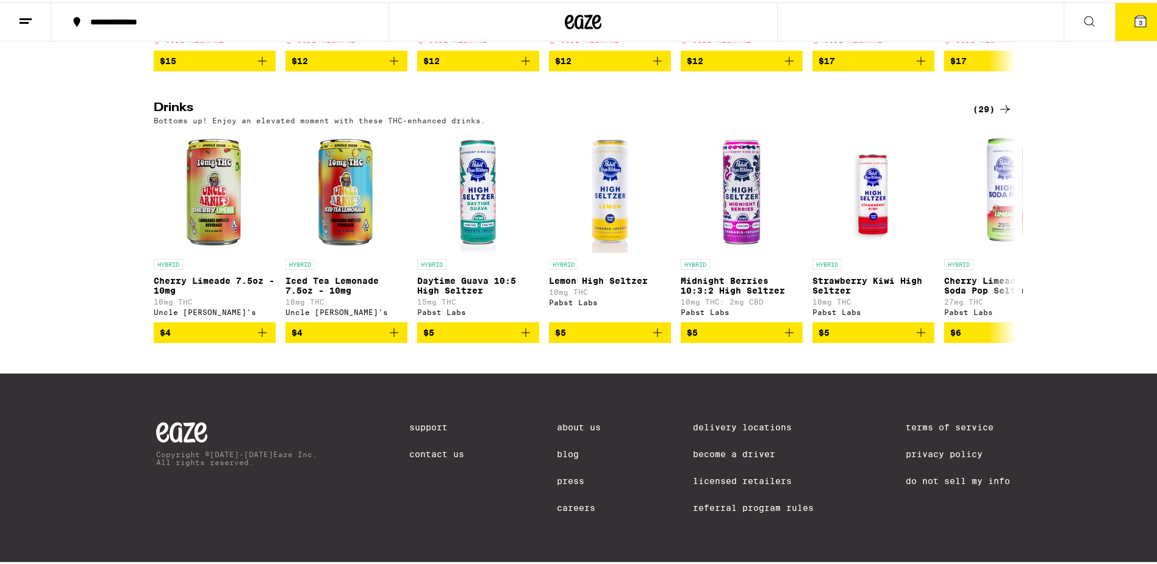
click at [988, 99] on div "(29)" at bounding box center [993, 106] width 40 height 15
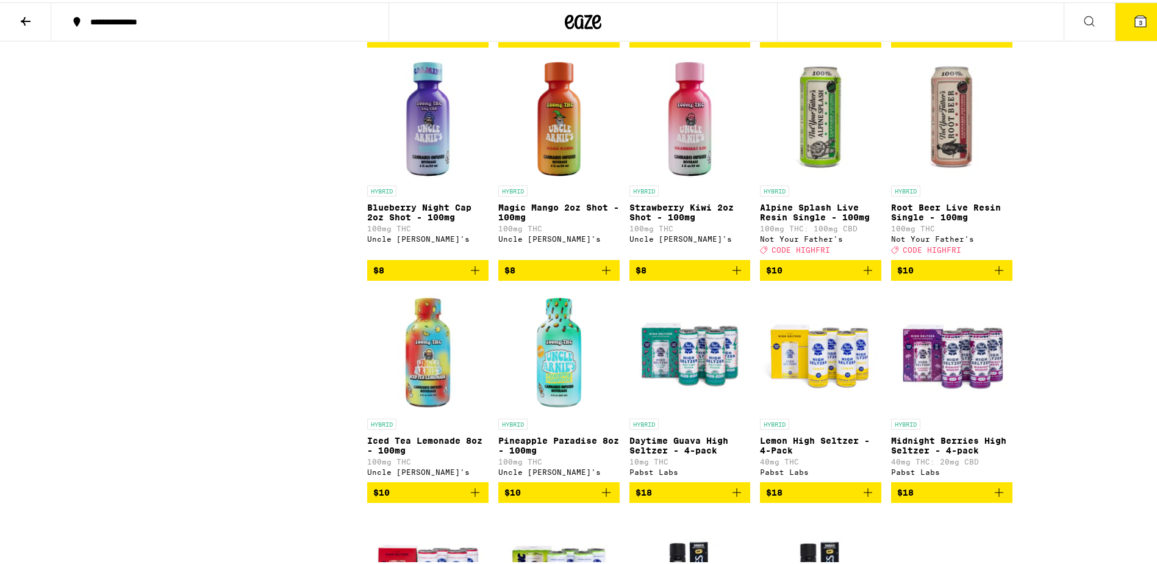
scroll to position [849, 0]
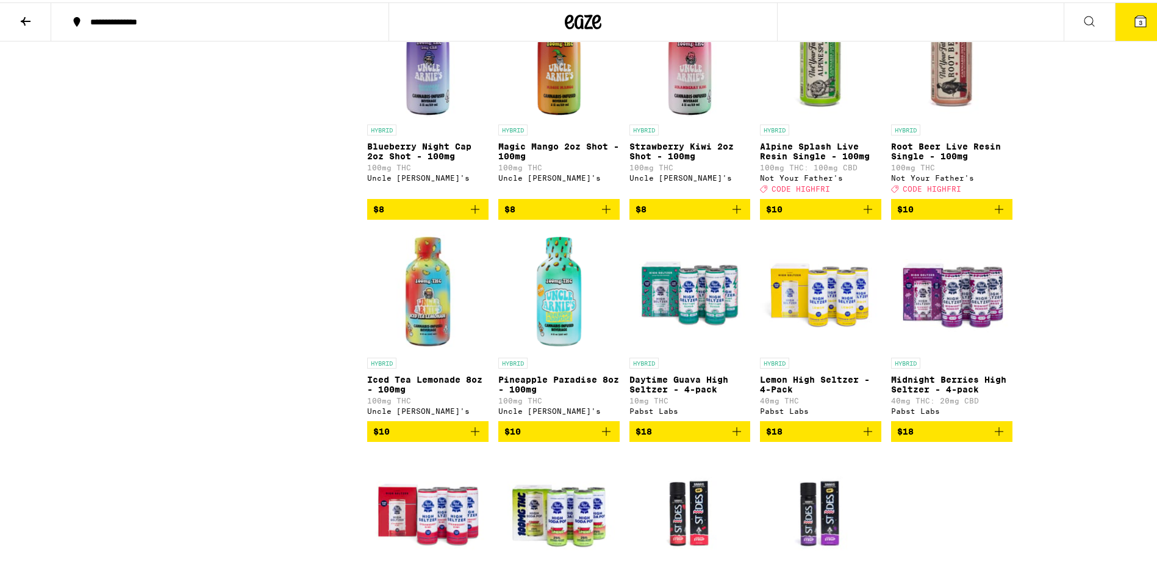
click at [561, 337] on img "Open page for Pineapple Paradise 8oz - 100mg from Uncle Arnie's" at bounding box center [558, 288] width 121 height 122
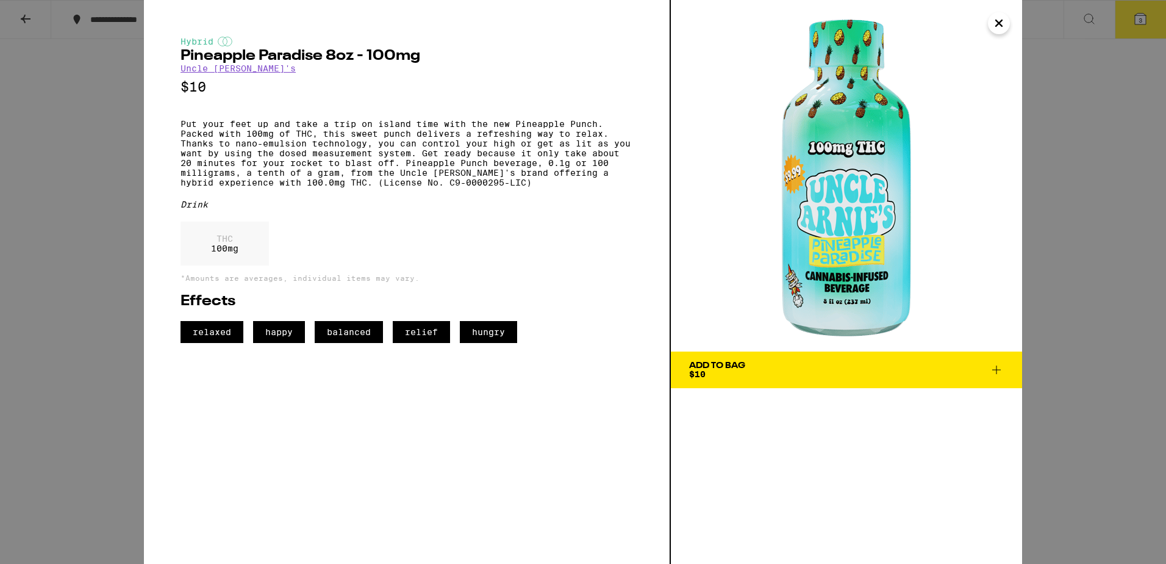
click at [997, 369] on icon at bounding box center [997, 369] width 9 height 9
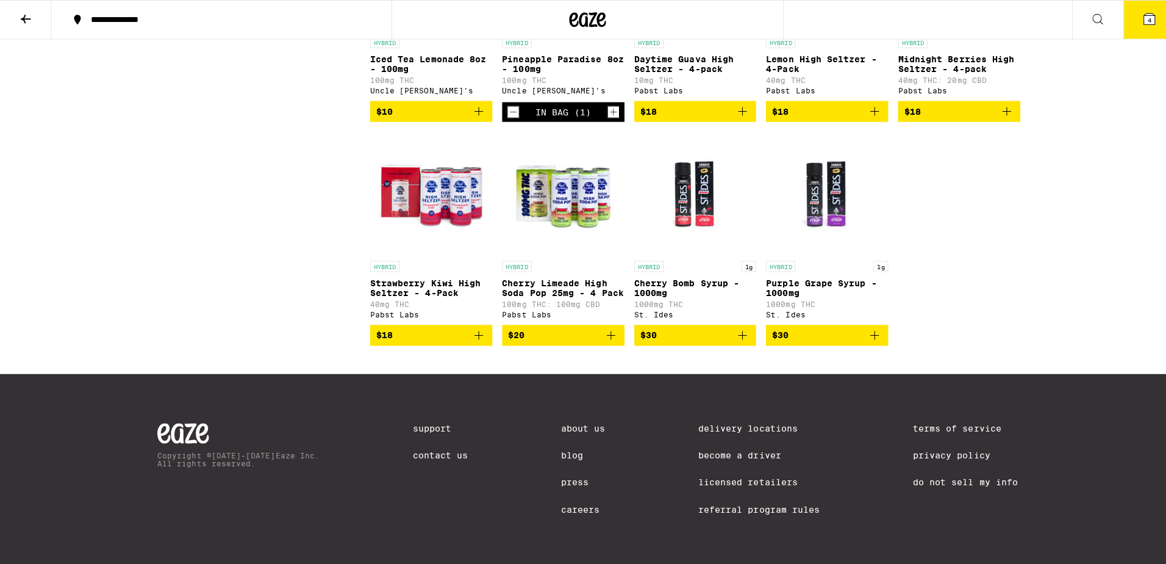
scroll to position [1215, 0]
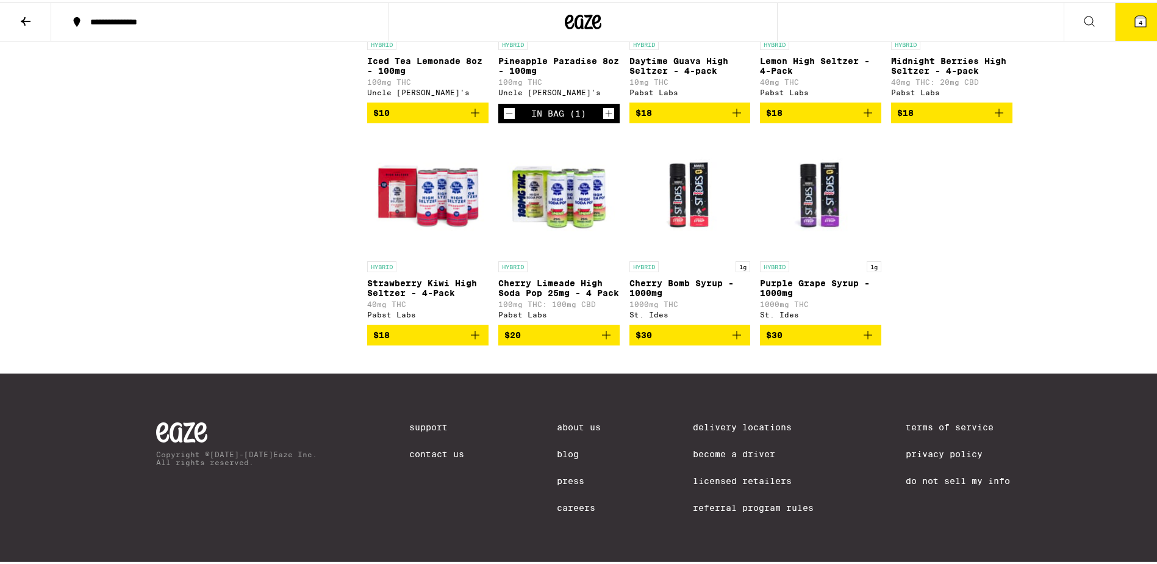
click at [1135, 18] on icon at bounding box center [1140, 18] width 11 height 11
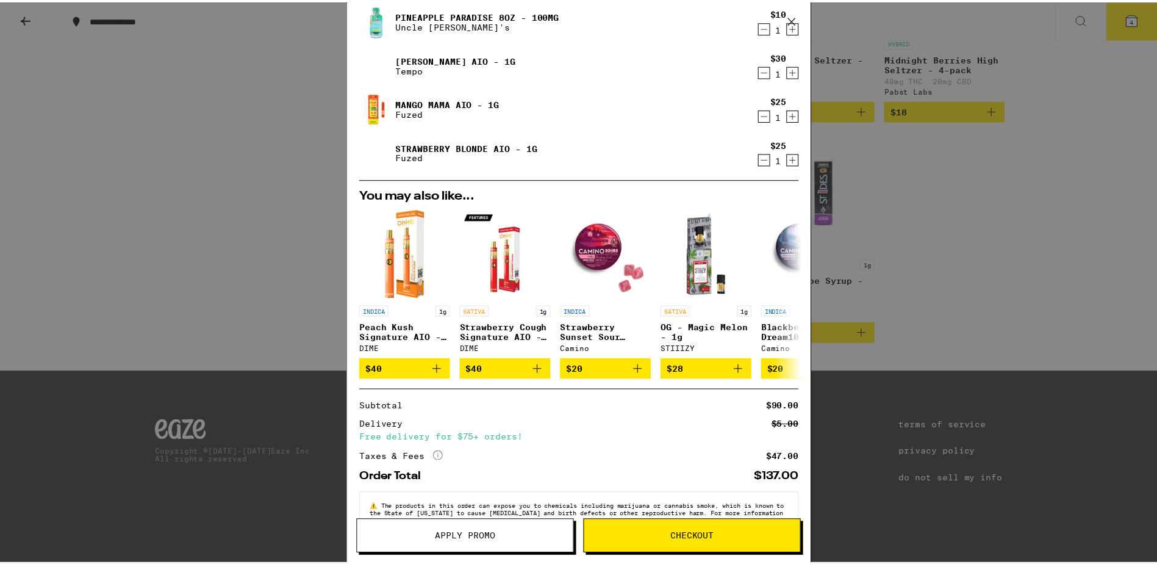
scroll to position [74, 0]
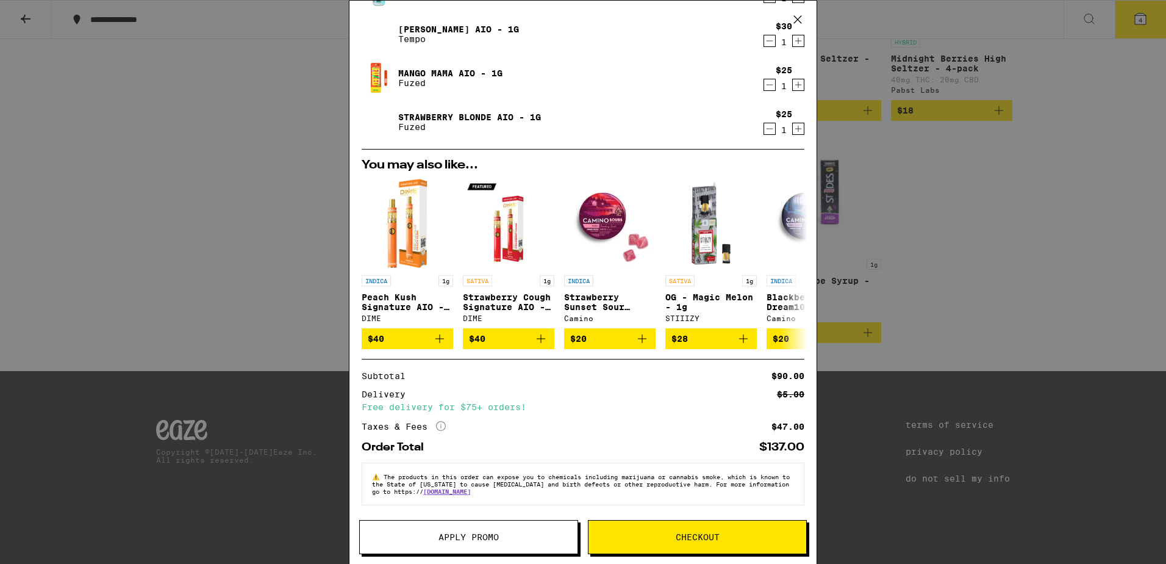
click at [1022, 198] on div "Your Cart Pineapple Paradise 8oz - 100mg Uncle [PERSON_NAME]'s $10 1 Yuzu Haze …" at bounding box center [583, 282] width 1166 height 564
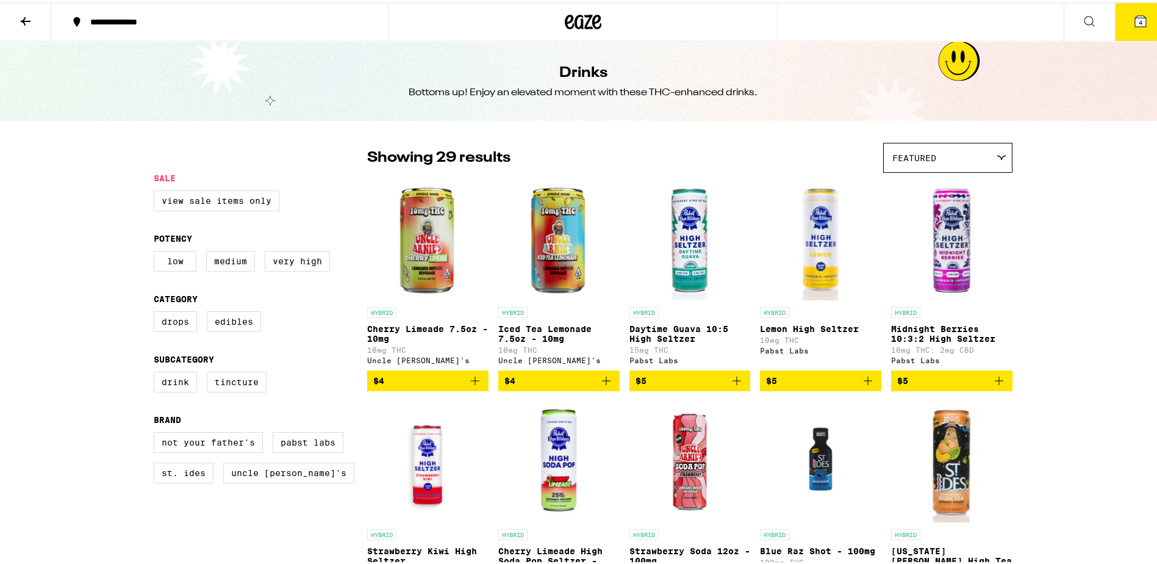
click at [565, 18] on icon at bounding box center [583, 20] width 37 height 22
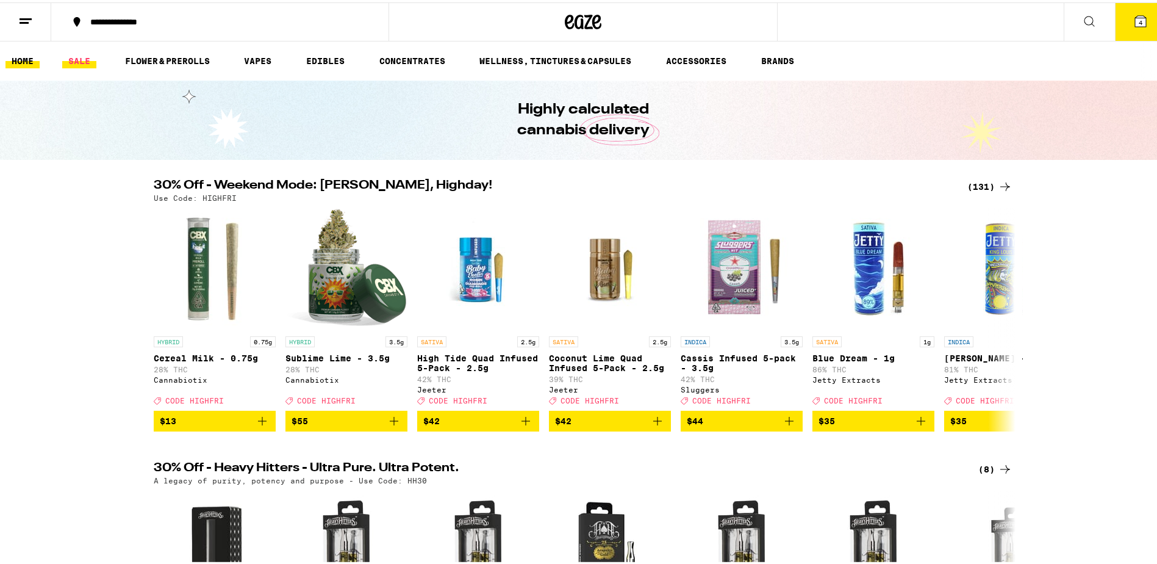
click at [73, 59] on link "SALE" at bounding box center [79, 58] width 34 height 15
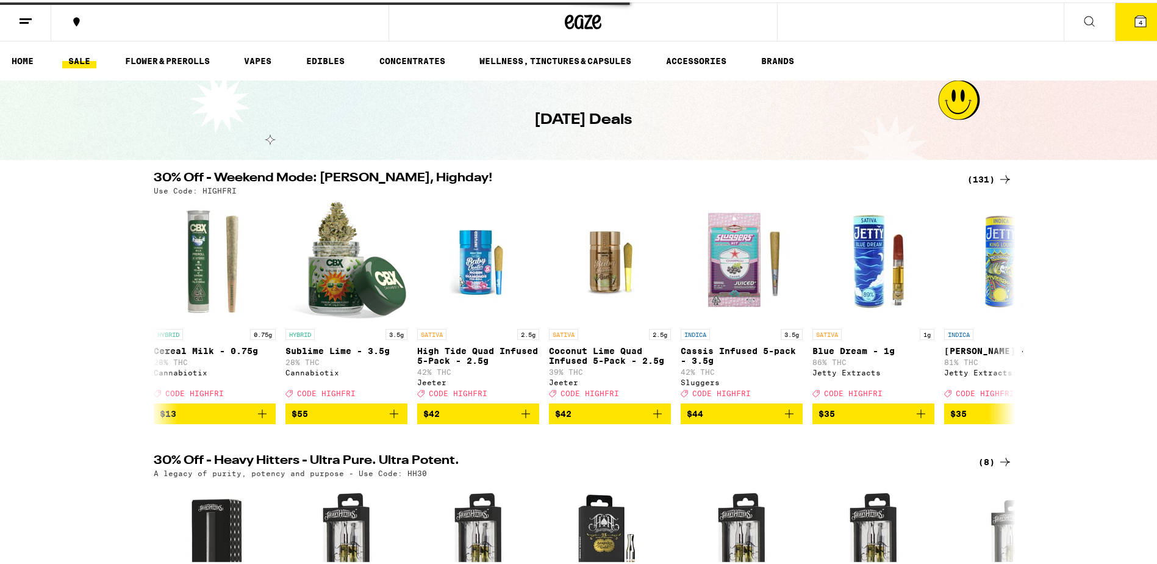
click at [1135, 19] on icon at bounding box center [1140, 18] width 11 height 11
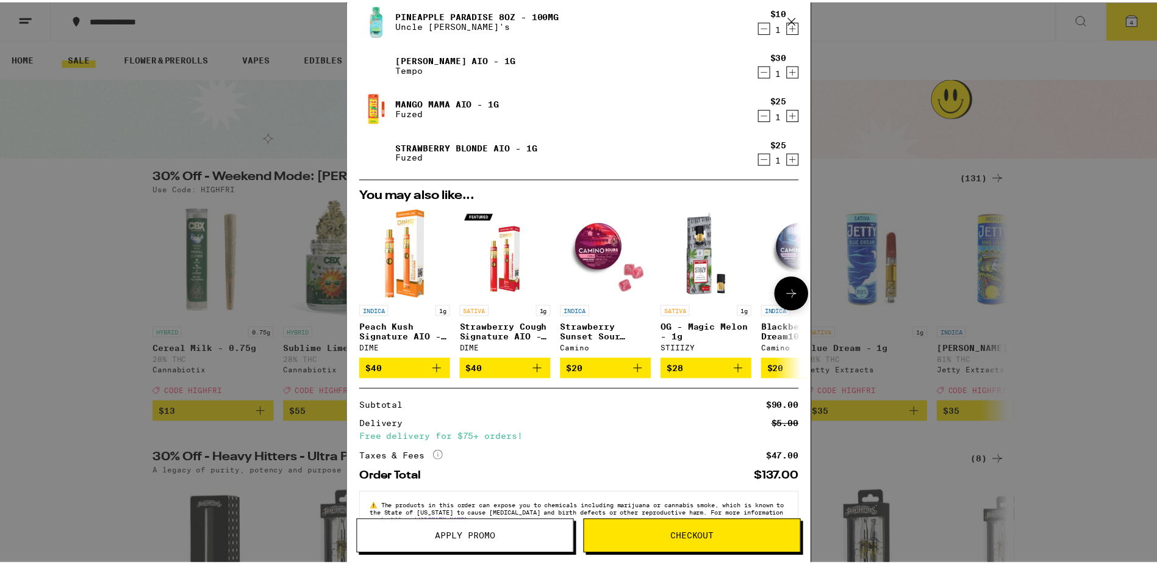
scroll to position [74, 0]
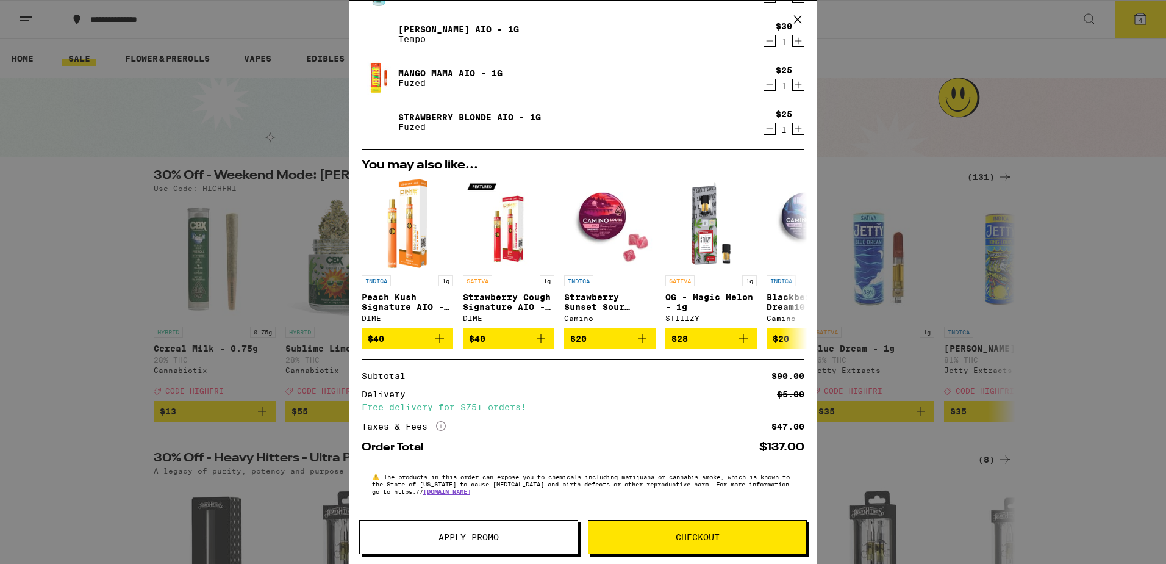
click at [505, 536] on span "Apply Promo" at bounding box center [469, 537] width 218 height 9
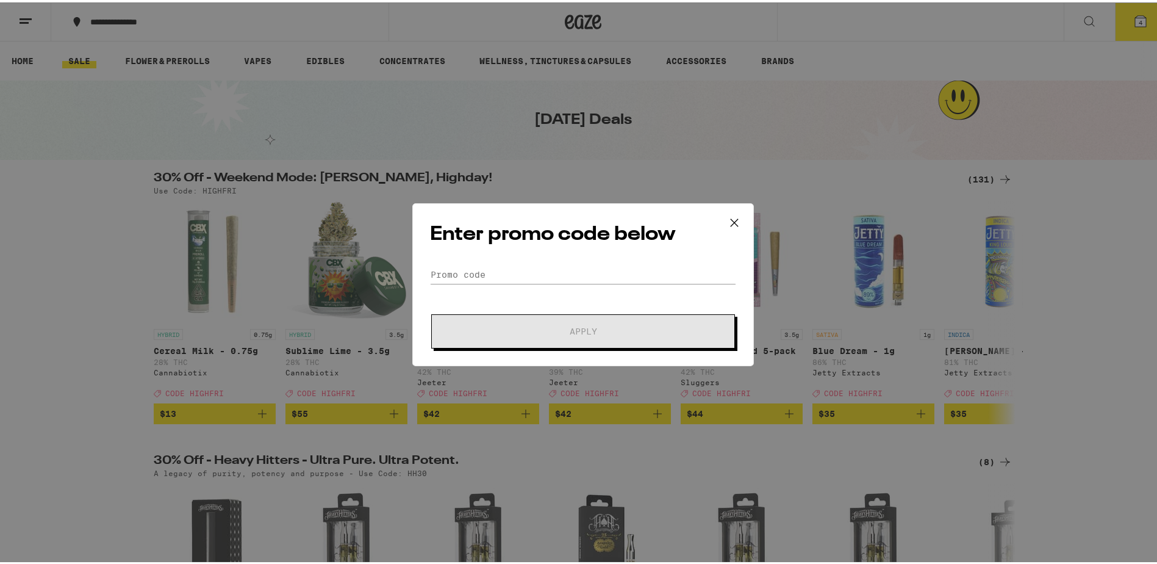
click at [577, 287] on form "Promo Code Apply" at bounding box center [583, 304] width 306 height 83
click at [573, 268] on input "Promo Code" at bounding box center [583, 272] width 306 height 18
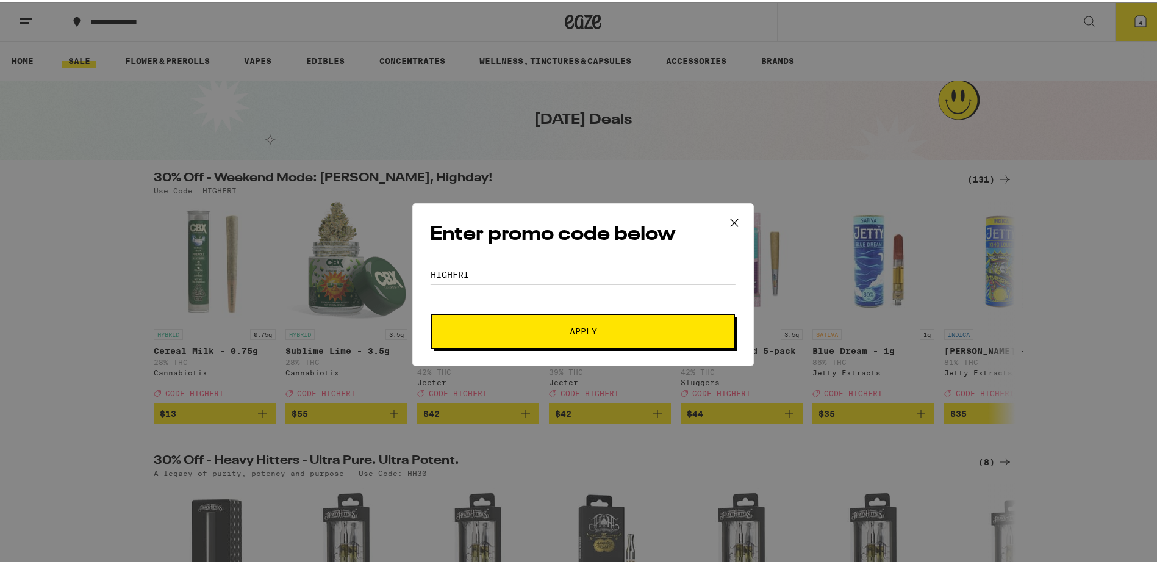
type input "HIGHFRI"
click at [599, 335] on button "Apply" at bounding box center [583, 329] width 304 height 34
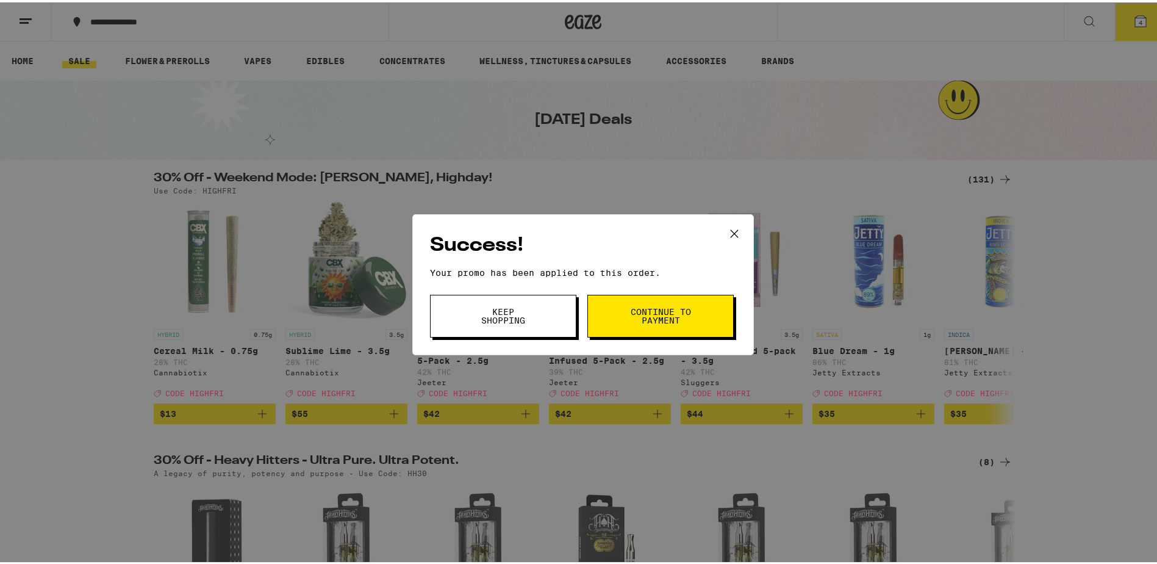
click at [638, 316] on span "Continue to payment" at bounding box center [661, 313] width 62 height 17
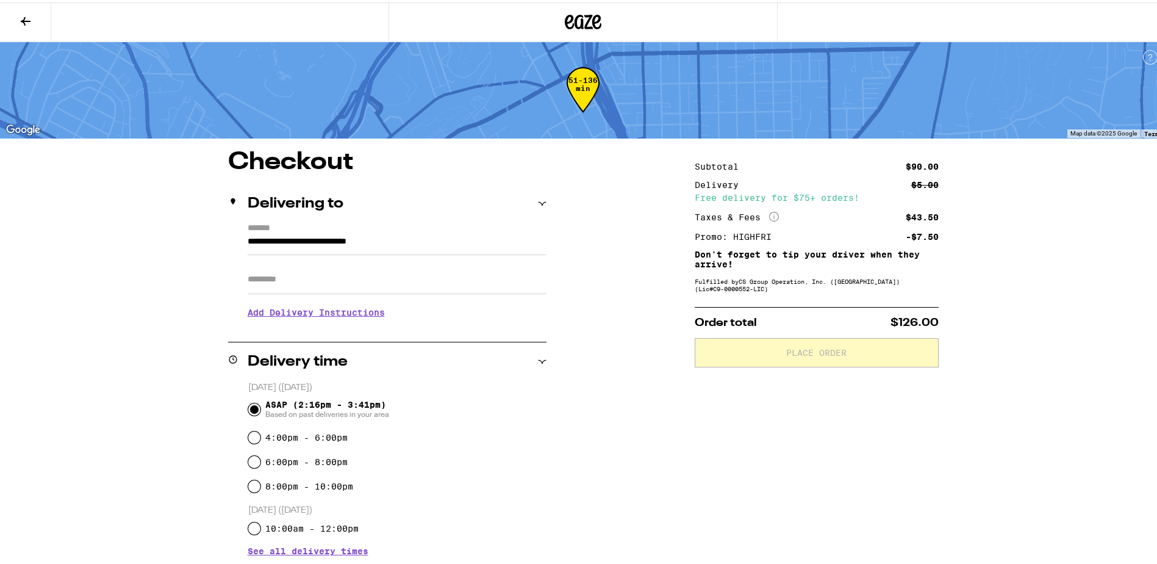
click at [316, 278] on input "Apt/Suite" at bounding box center [397, 276] width 299 height 29
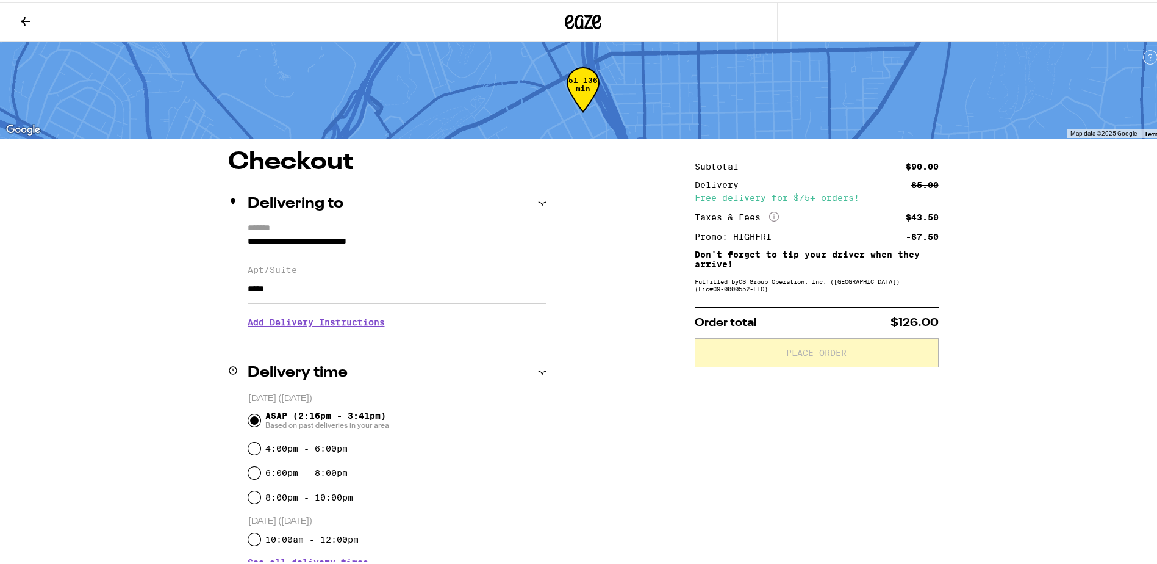
drag, startPoint x: 384, startPoint y: 281, endPoint x: 124, endPoint y: 295, distance: 260.2
click at [124, 295] on div "**********" at bounding box center [583, 466] width 1166 height 933
type input "*"
click at [468, 404] on div "ASAP (2:16pm - 3:41pm) Based on past deliveries in your area" at bounding box center [397, 418] width 298 height 32
click at [342, 330] on h3 "Add Delivery Instructions" at bounding box center [397, 320] width 299 height 28
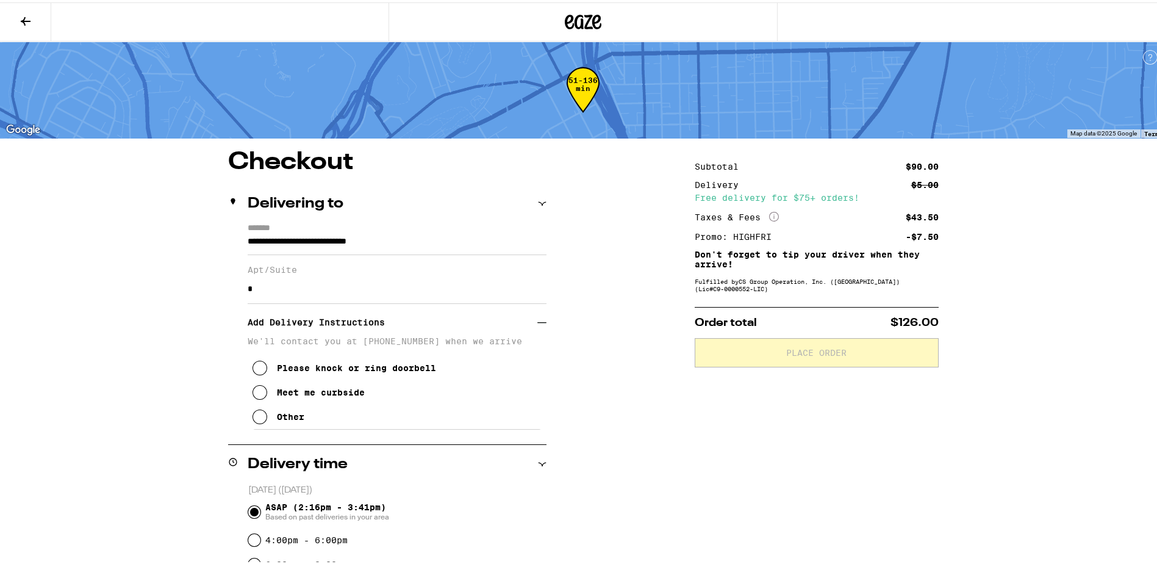
click at [439, 244] on input "**********" at bounding box center [397, 242] width 299 height 21
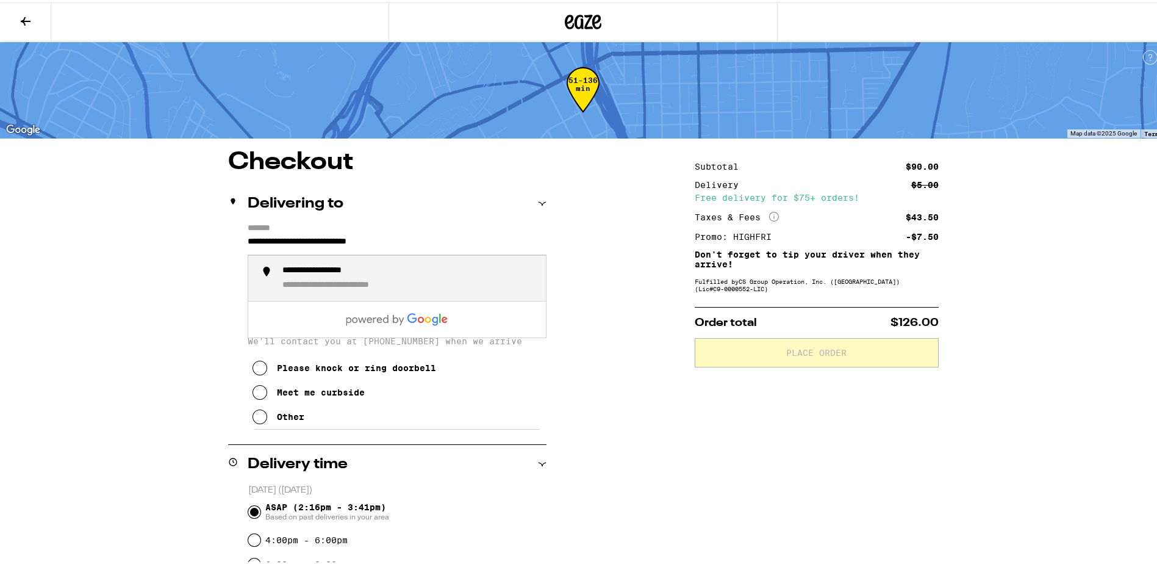
click at [387, 277] on div "**********" at bounding box center [409, 276] width 254 height 26
type input "**********"
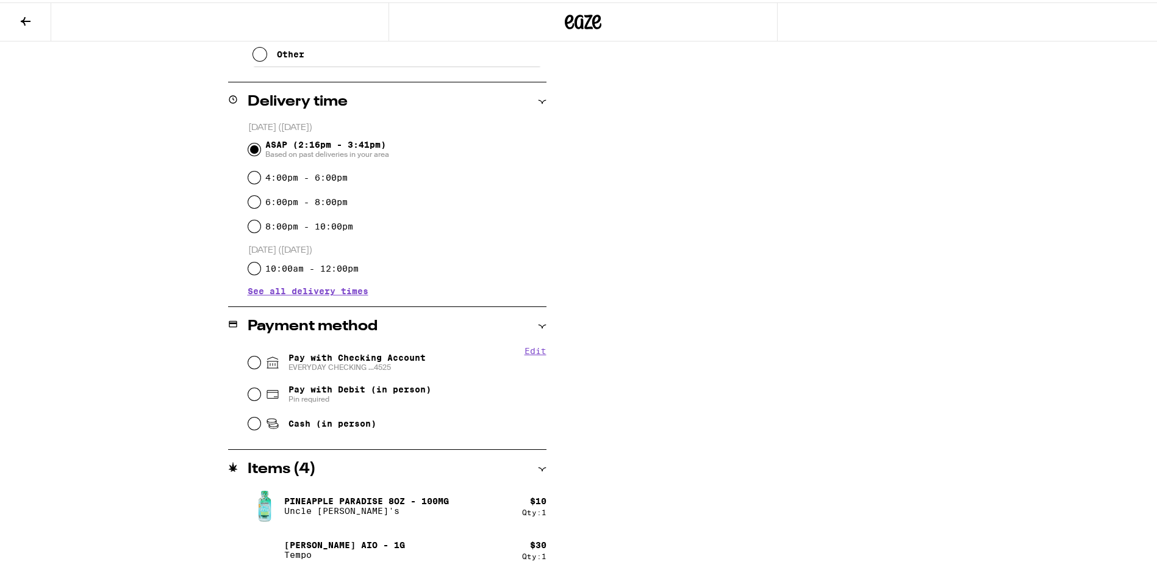
scroll to position [366, 0]
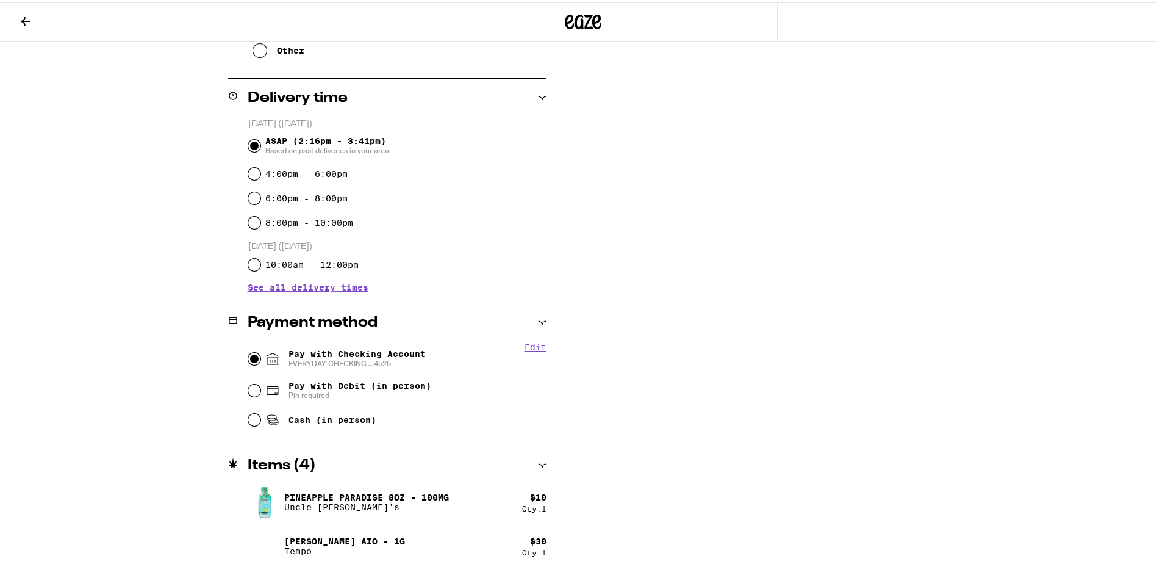
click at [248, 357] on input "Pay with Checking Account EVERYDAY CHECKING ...4525" at bounding box center [254, 356] width 12 height 12
radio input "true"
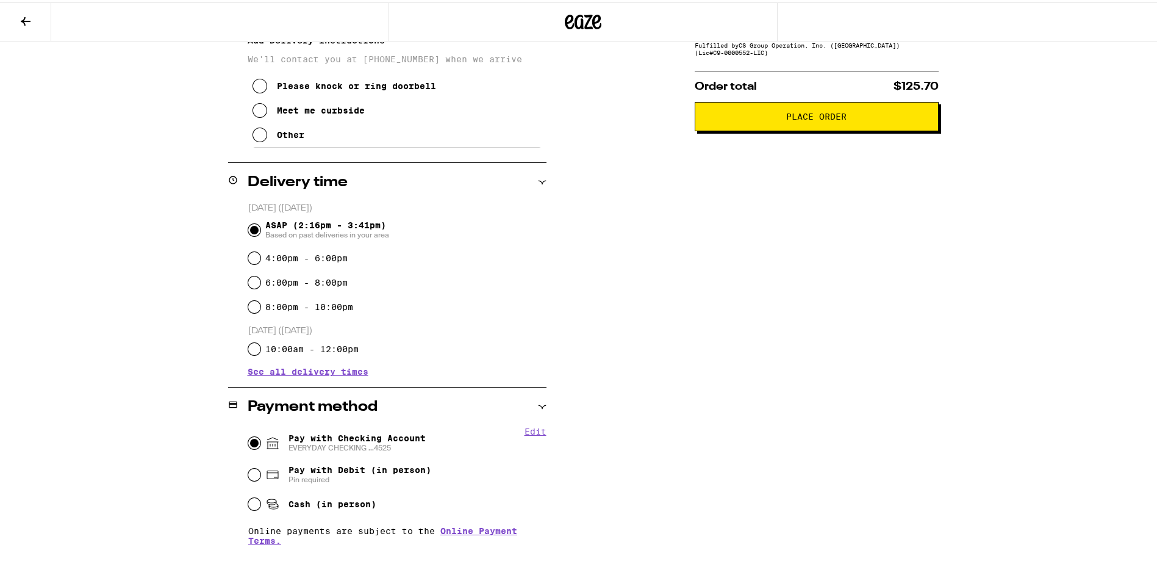
scroll to position [0, 0]
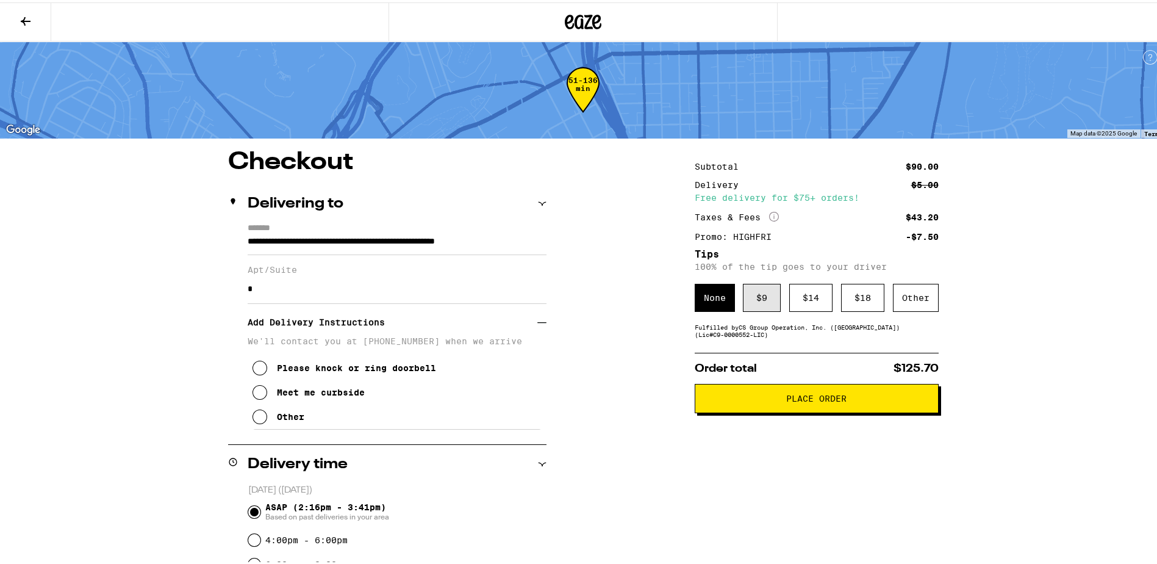
click at [764, 296] on div "$ 9" at bounding box center [762, 295] width 38 height 28
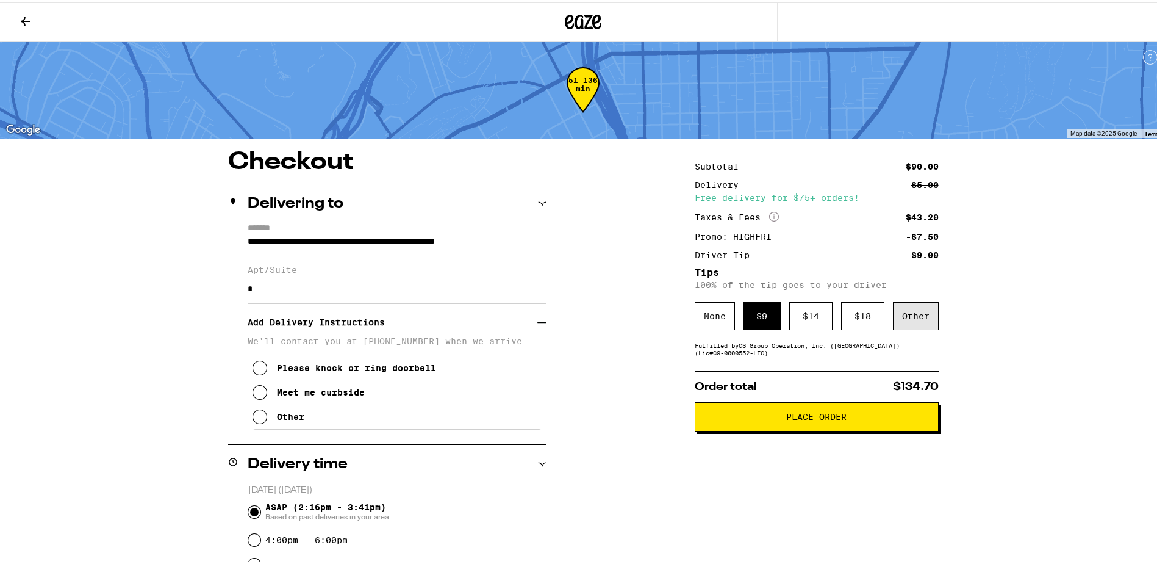
click at [914, 318] on div "Other" at bounding box center [916, 314] width 46 height 28
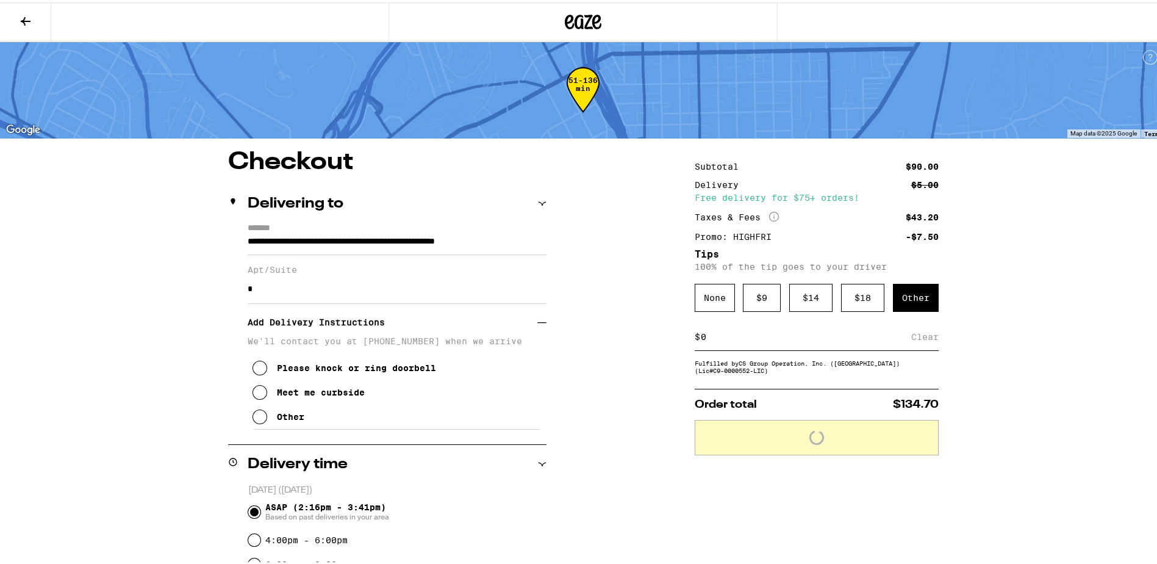
click at [853, 345] on div "$ Clear" at bounding box center [817, 334] width 244 height 27
click at [813, 331] on input at bounding box center [805, 334] width 211 height 11
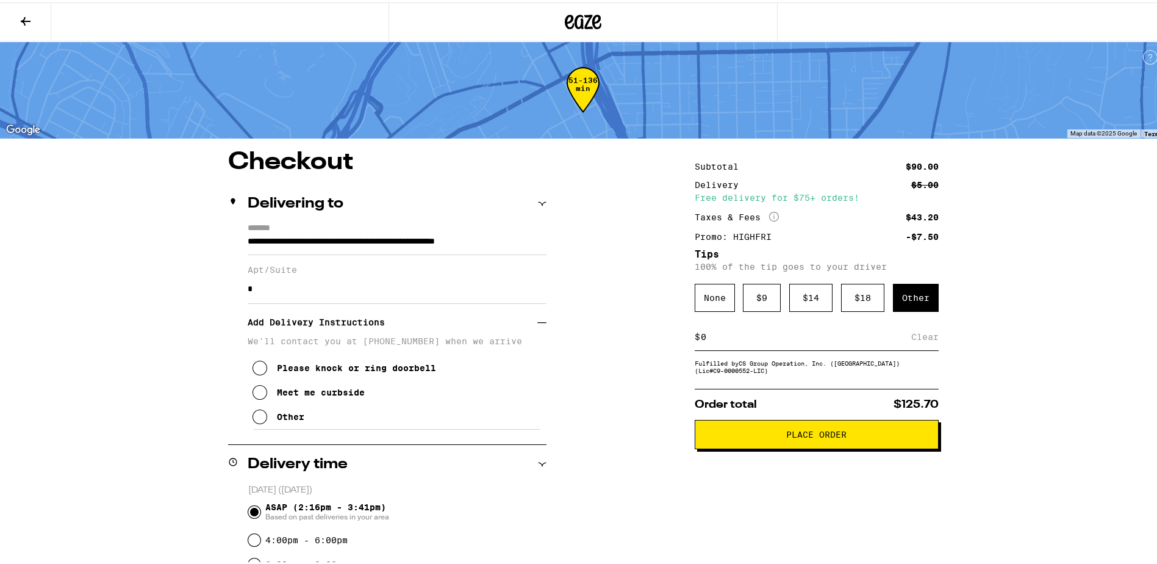
type input "6"
type input "5"
click at [1037, 365] on div "**********" at bounding box center [583, 532] width 1166 height 1064
click at [922, 334] on div "Save" at bounding box center [928, 334] width 22 height 27
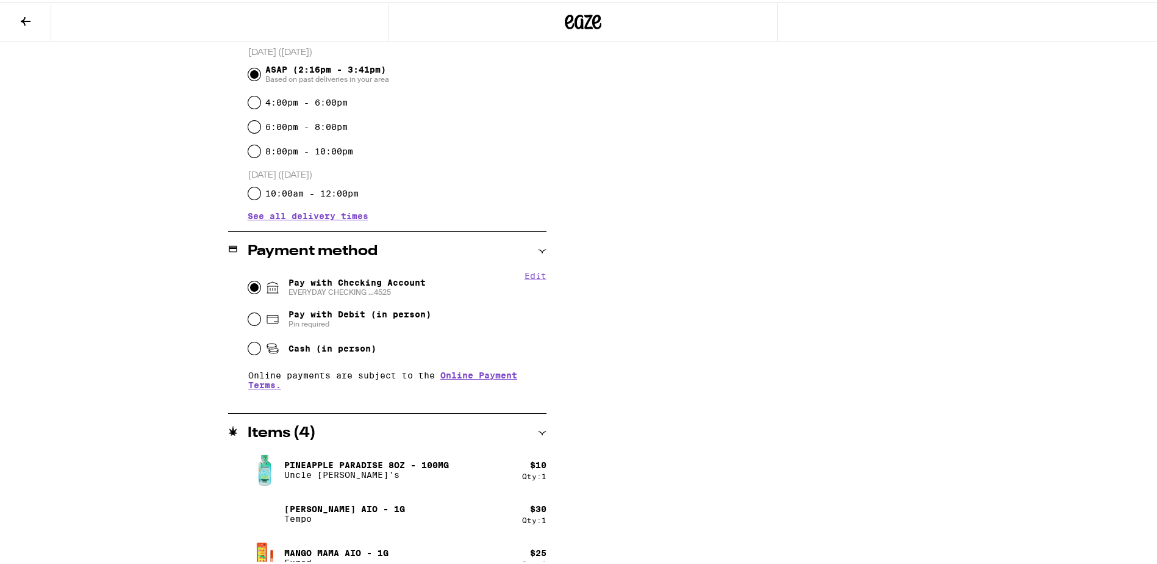
scroll to position [500, 0]
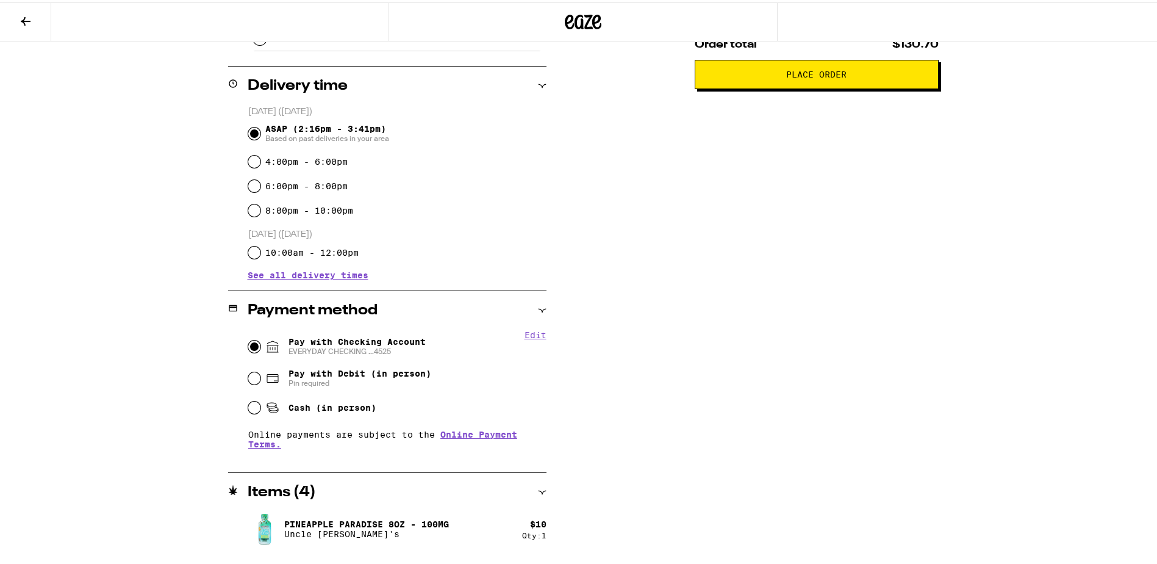
click at [923, 321] on div "Subtotal $90.00 Delivery $5.00 Free delivery for $75+ orders! Taxes & Fees More…" at bounding box center [817, 227] width 244 height 916
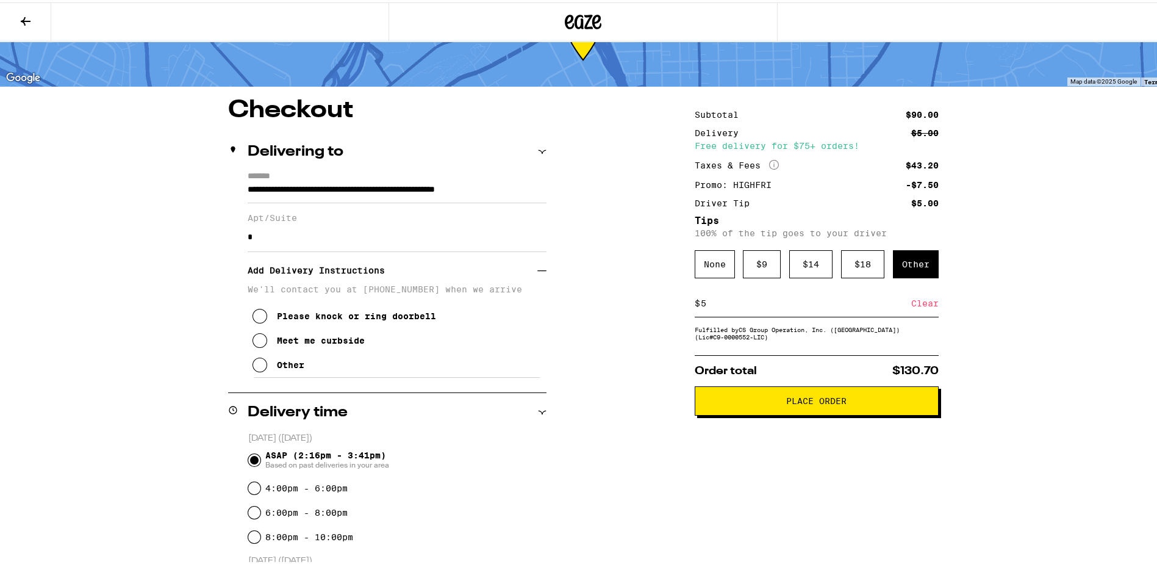
scroll to position [0, 0]
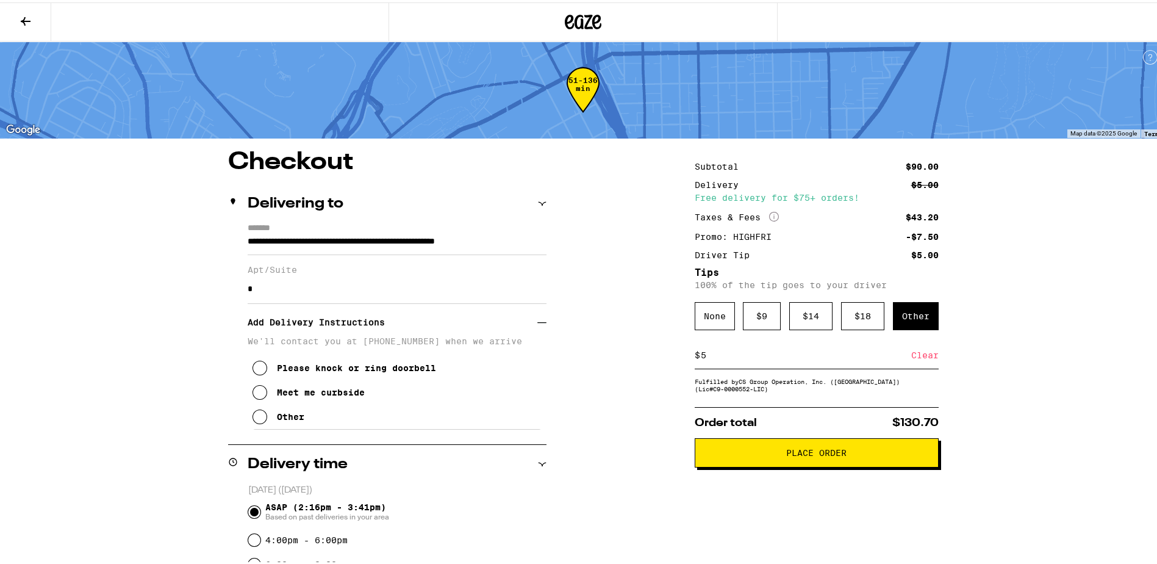
click at [817, 454] on span "Place Order" at bounding box center [816, 450] width 60 height 9
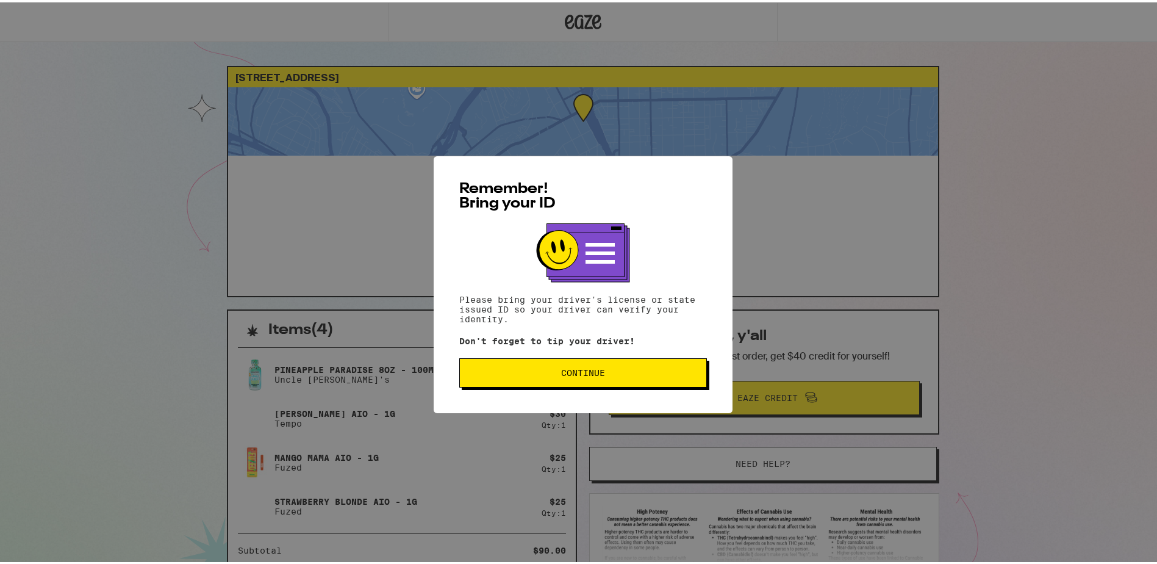
click at [594, 374] on span "Continue" at bounding box center [583, 370] width 44 height 9
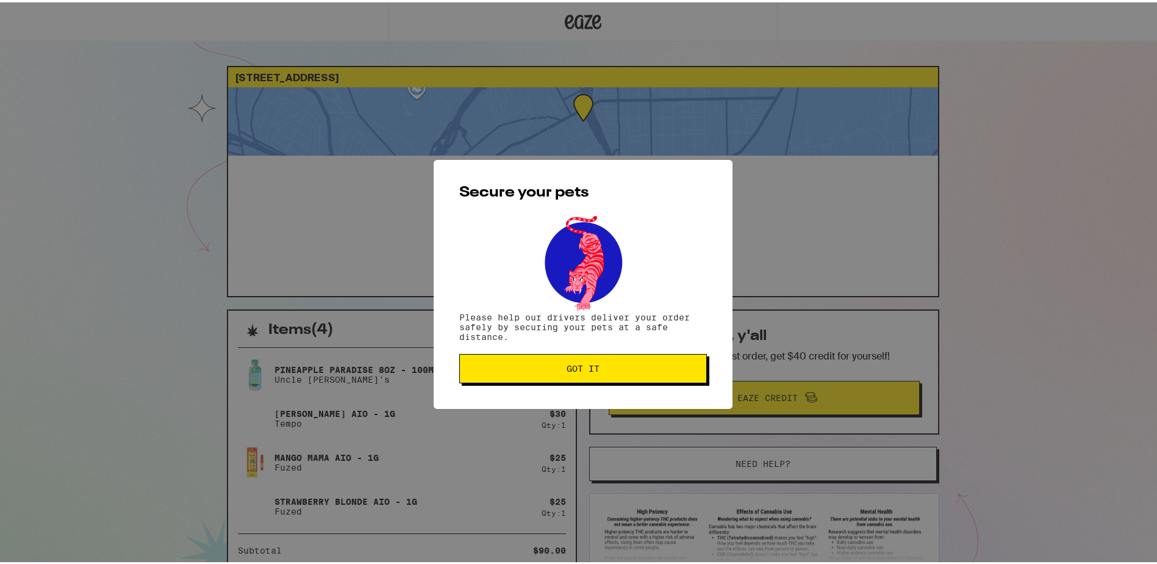
click at [595, 364] on span "Got it" at bounding box center [583, 366] width 33 height 9
